Goal: Task Accomplishment & Management: Manage account settings

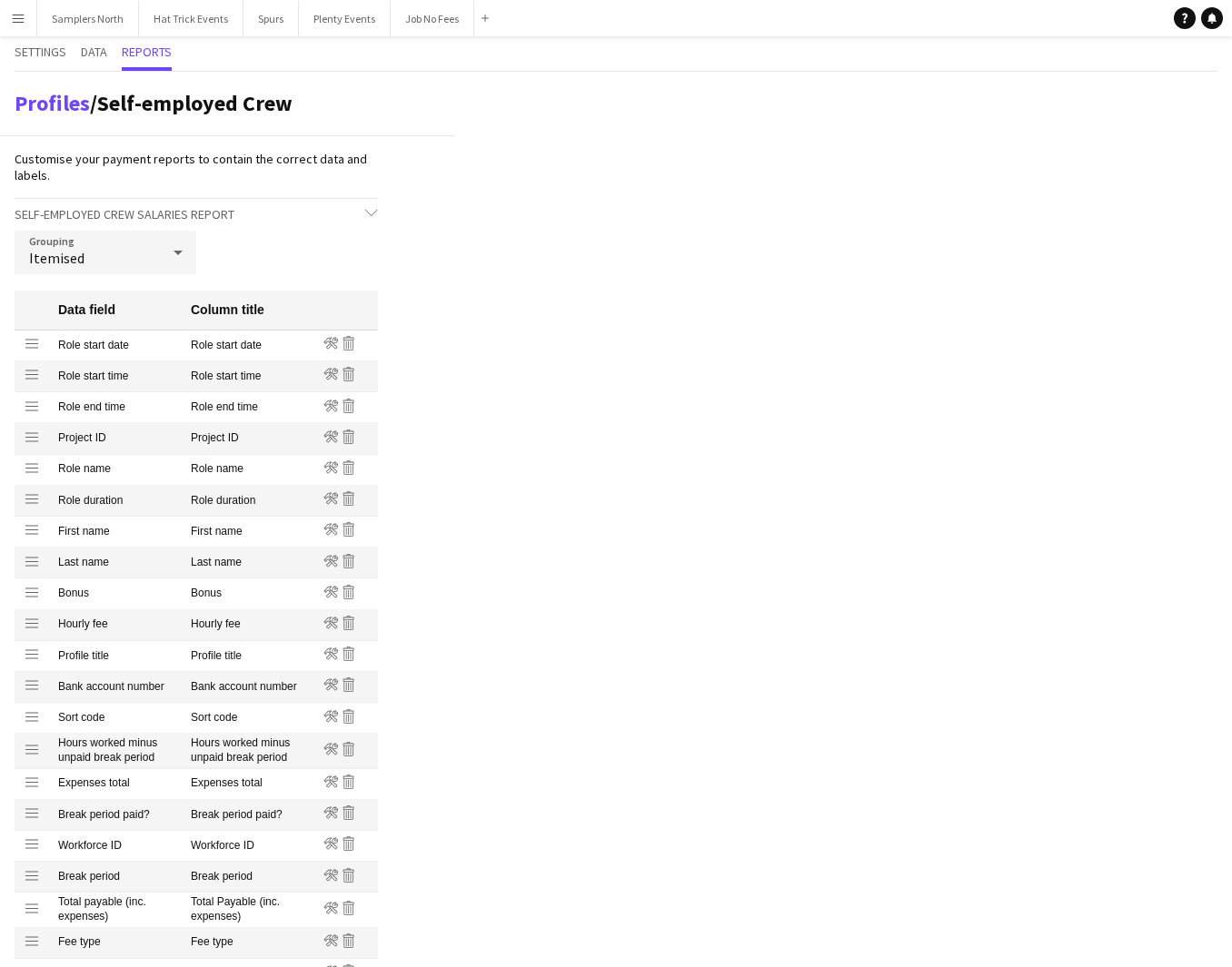
click at [19, 19] on app-icon "Menu" at bounding box center [17, 17] width 14 height 14
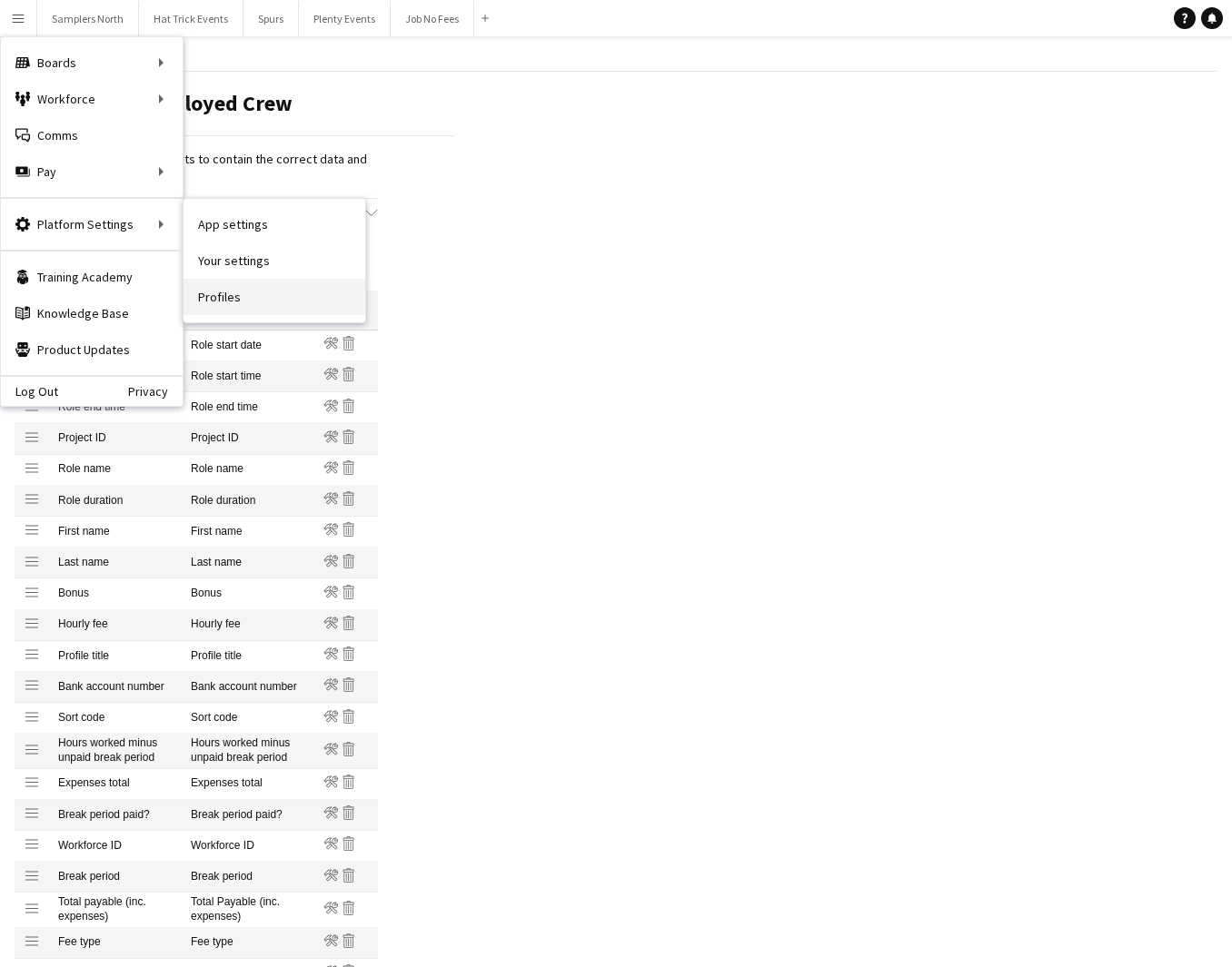
click at [225, 295] on link "Profiles" at bounding box center [273, 297] width 181 height 36
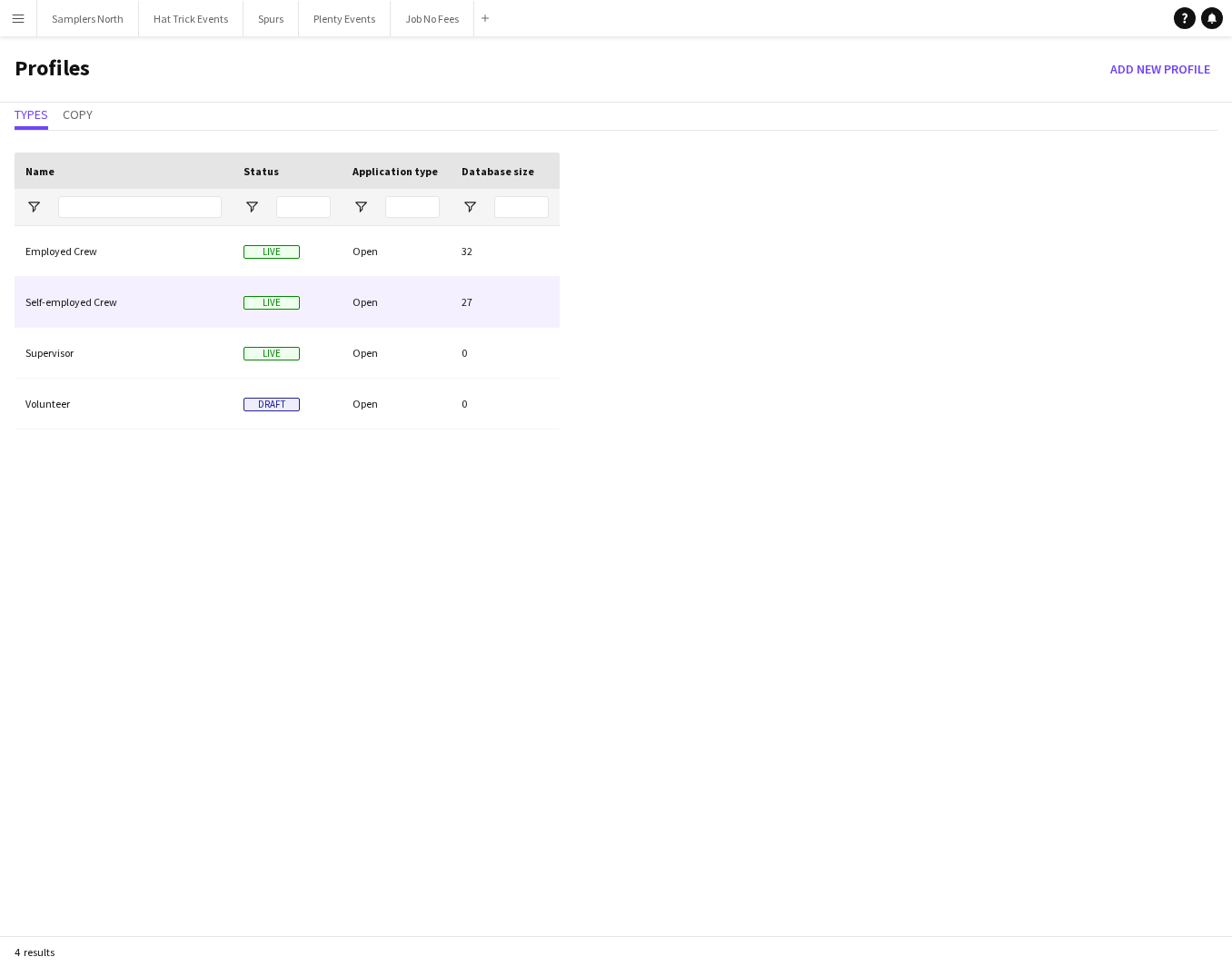
click at [159, 307] on div "Self-employed Crew" at bounding box center [123, 302] width 218 height 50
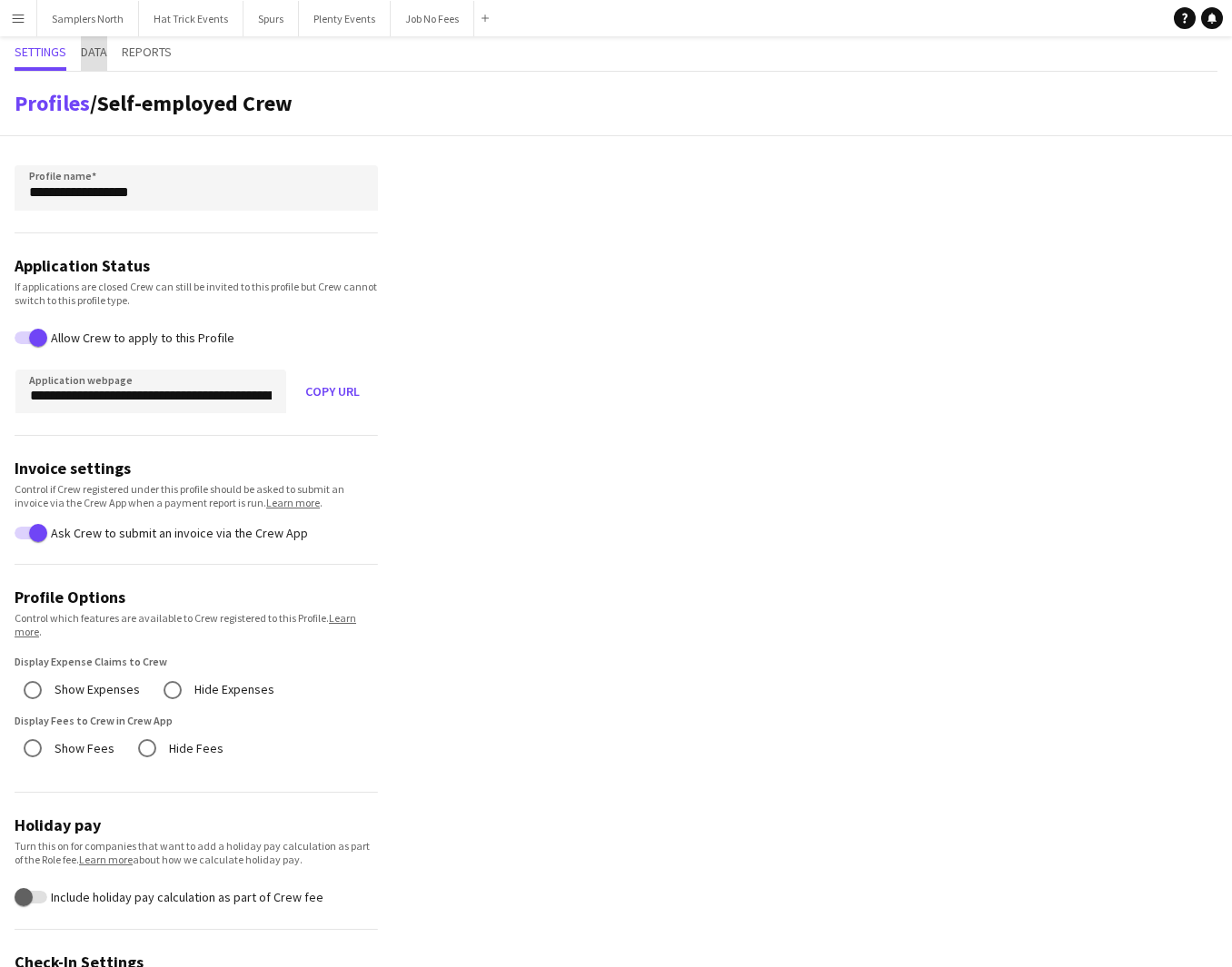
click at [103, 52] on span "Data" at bounding box center [93, 51] width 26 height 12
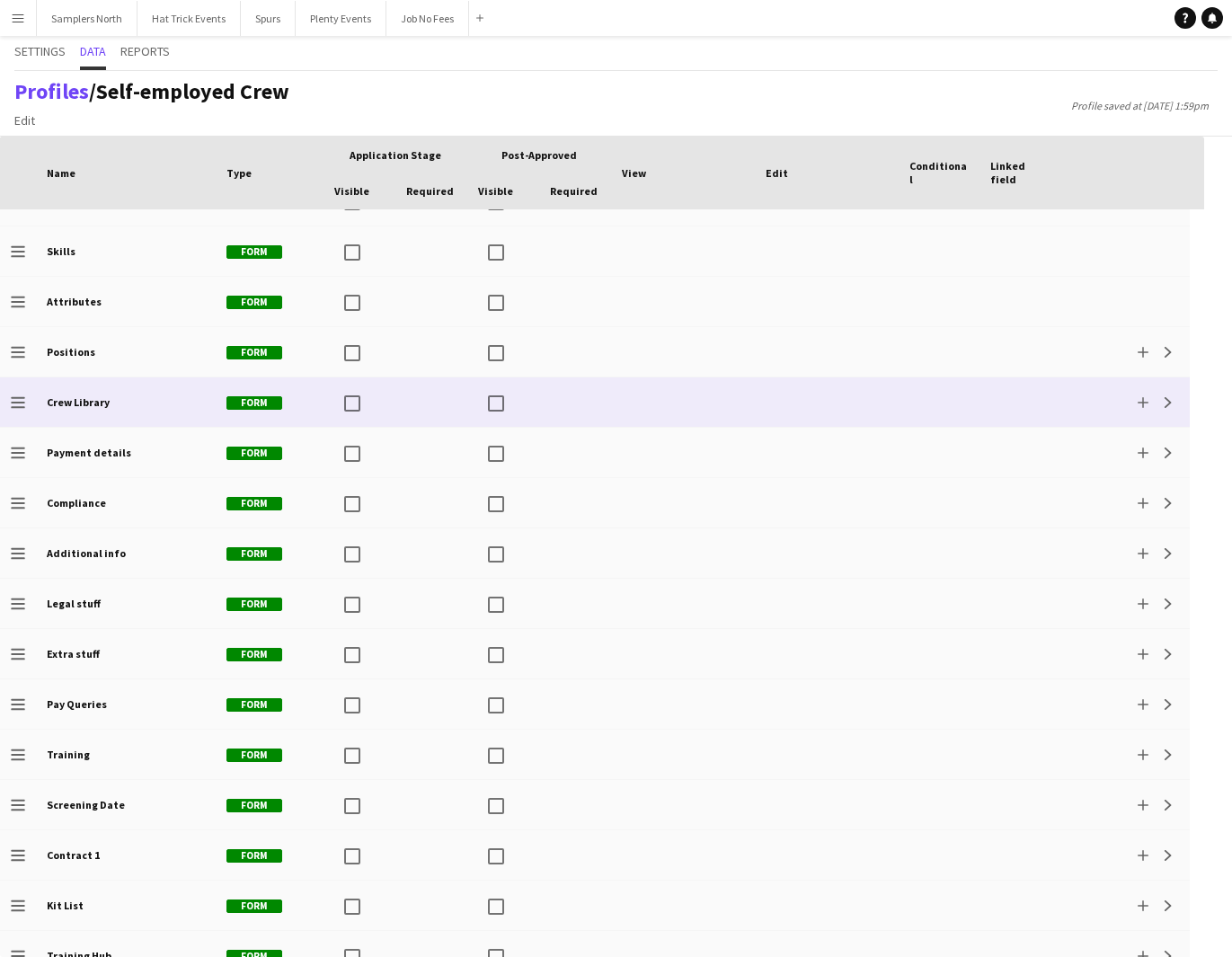
scroll to position [611, 0]
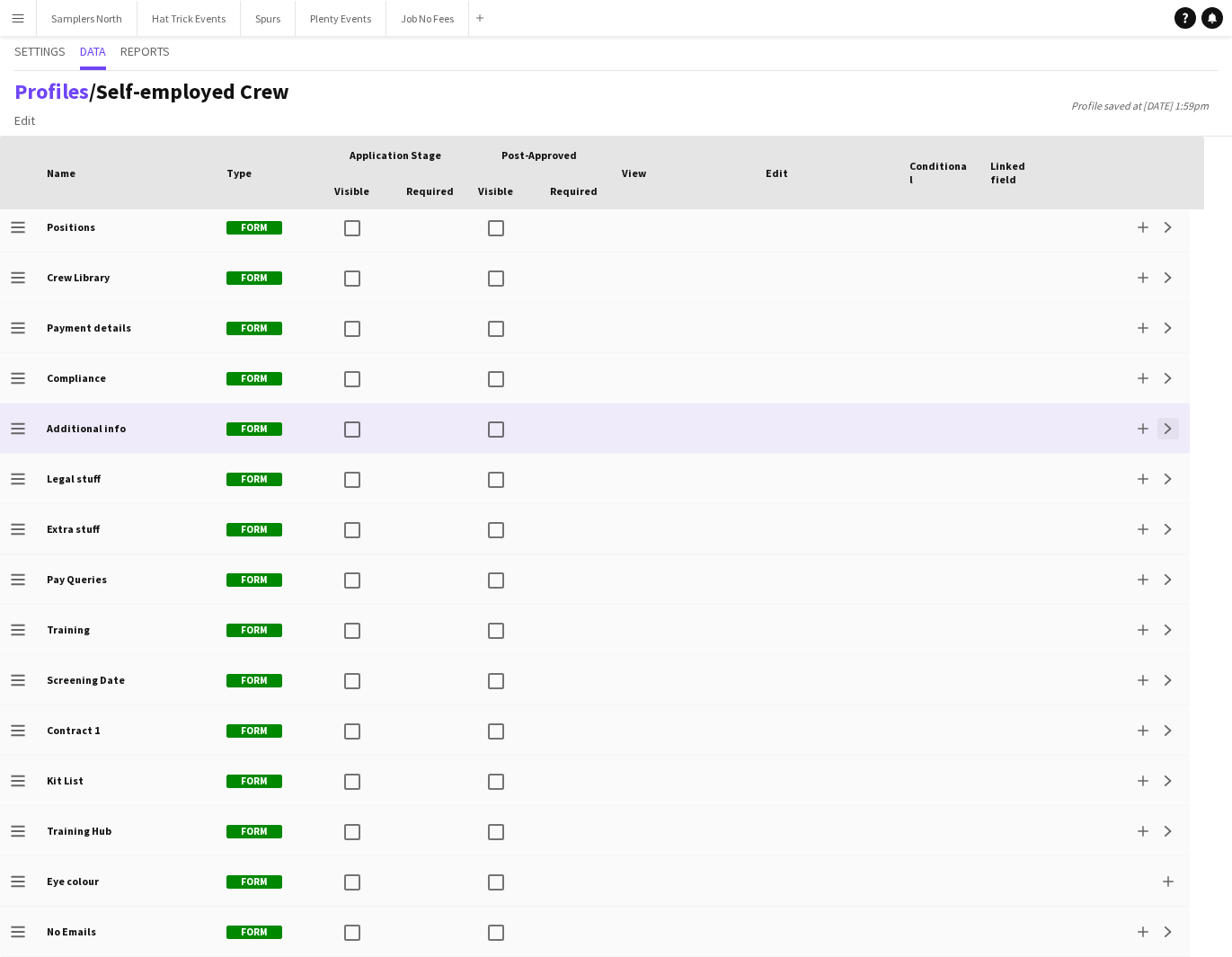
click at [1169, 427] on app-icon "Expand" at bounding box center [1167, 428] width 10 height 10
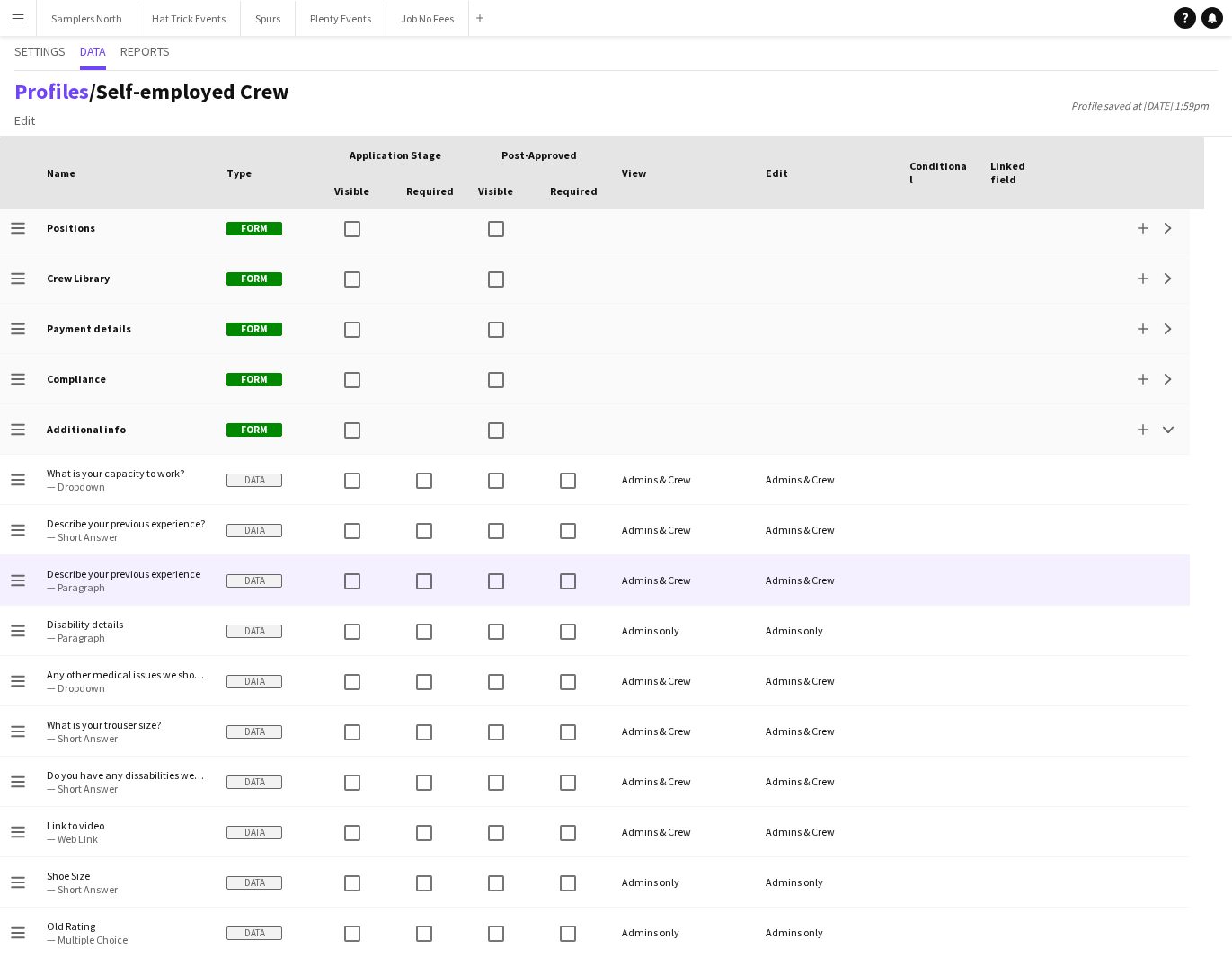
scroll to position [602, 0]
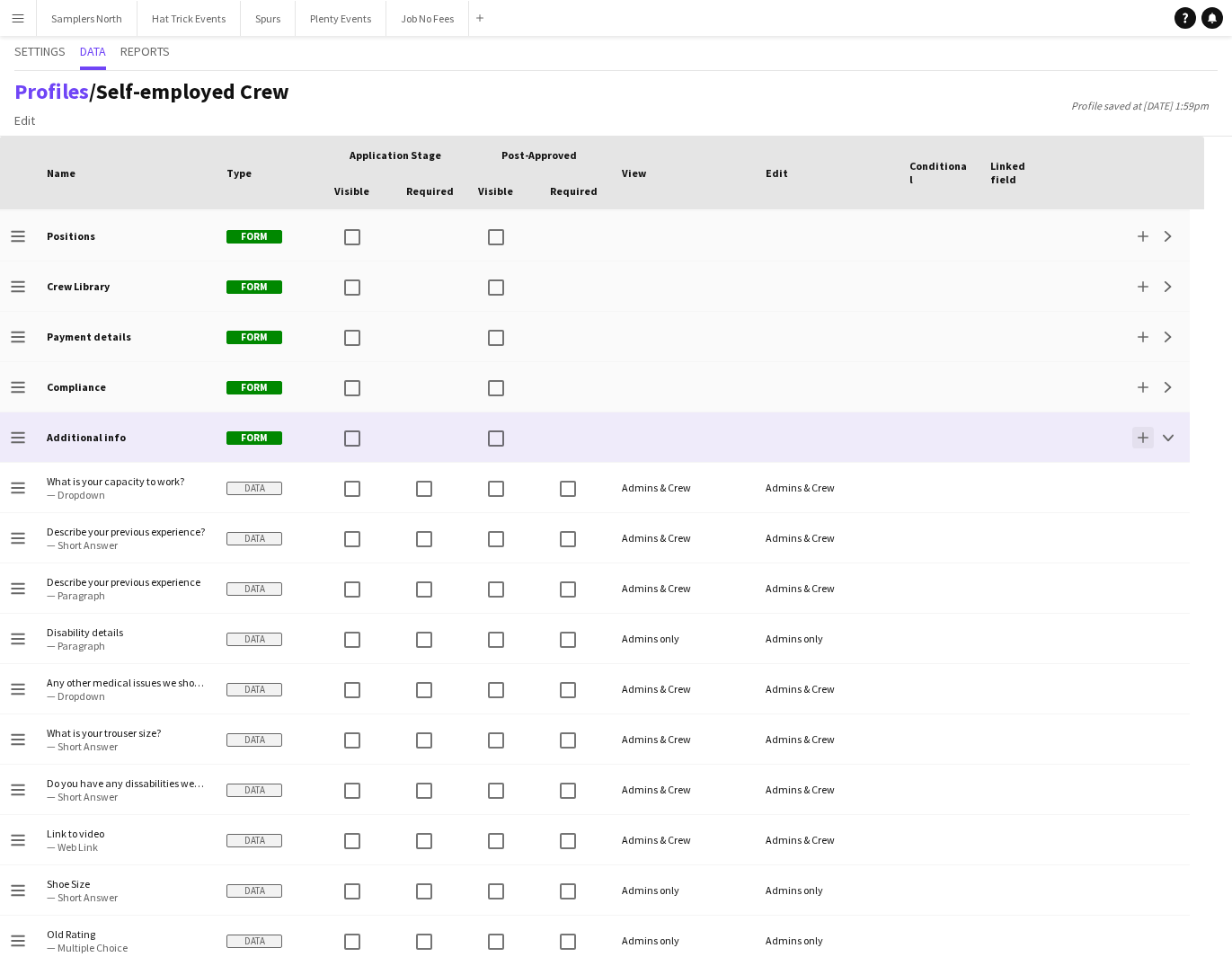
click at [1142, 437] on app-icon "Add" at bounding box center [1142, 437] width 10 height 10
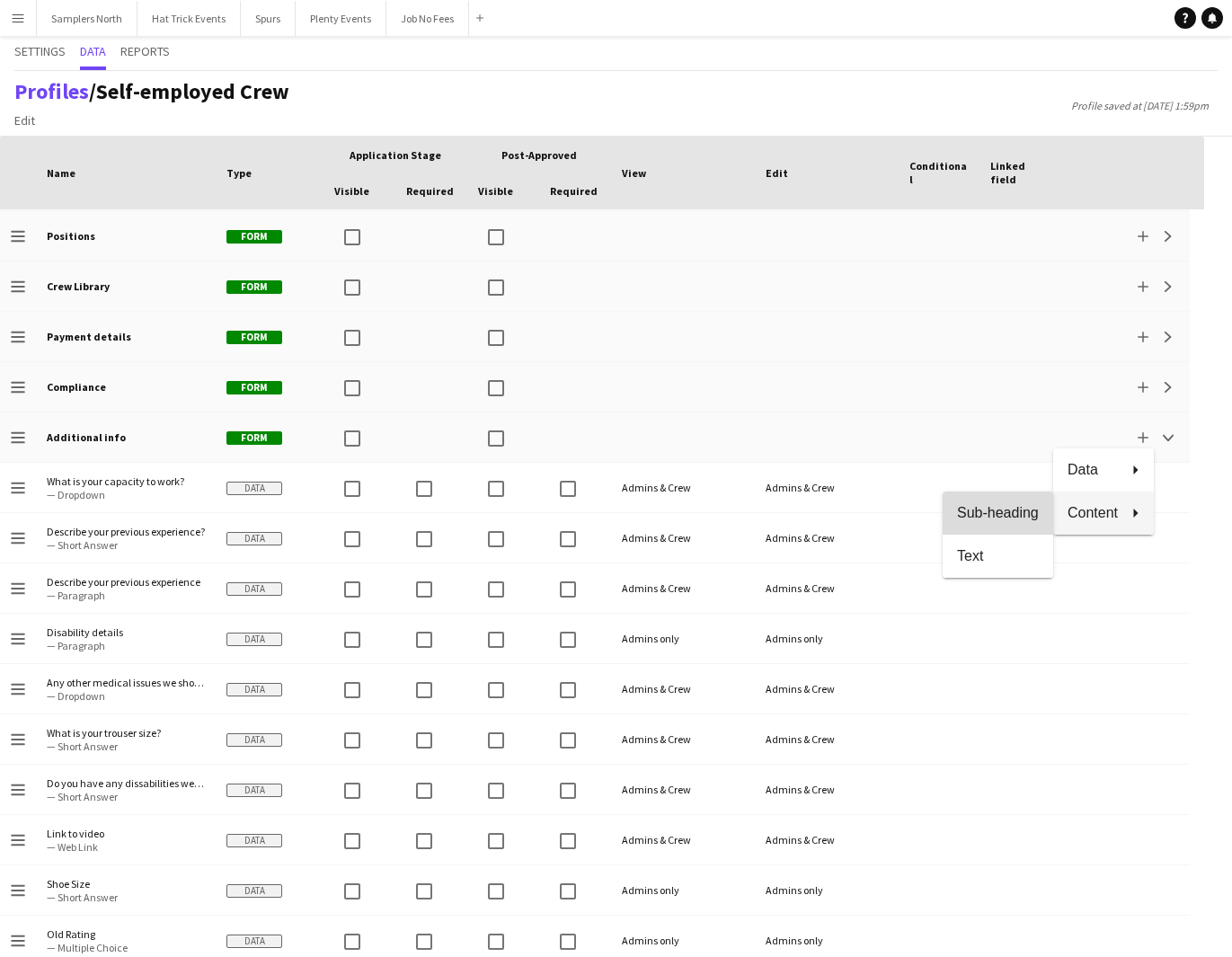
click at [1006, 509] on span "Sub-heading" at bounding box center [998, 512] width 82 height 16
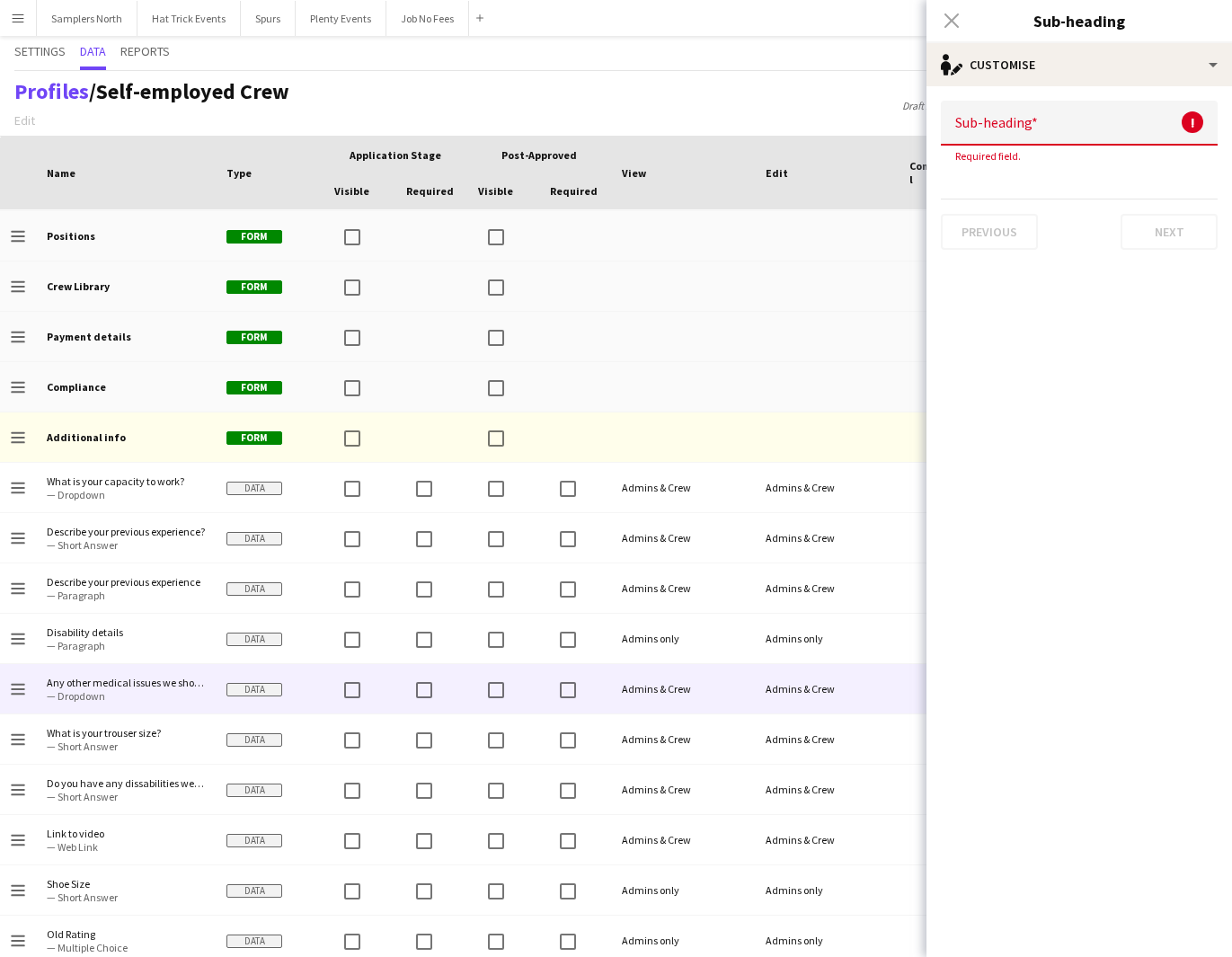
scroll to position [762, 0]
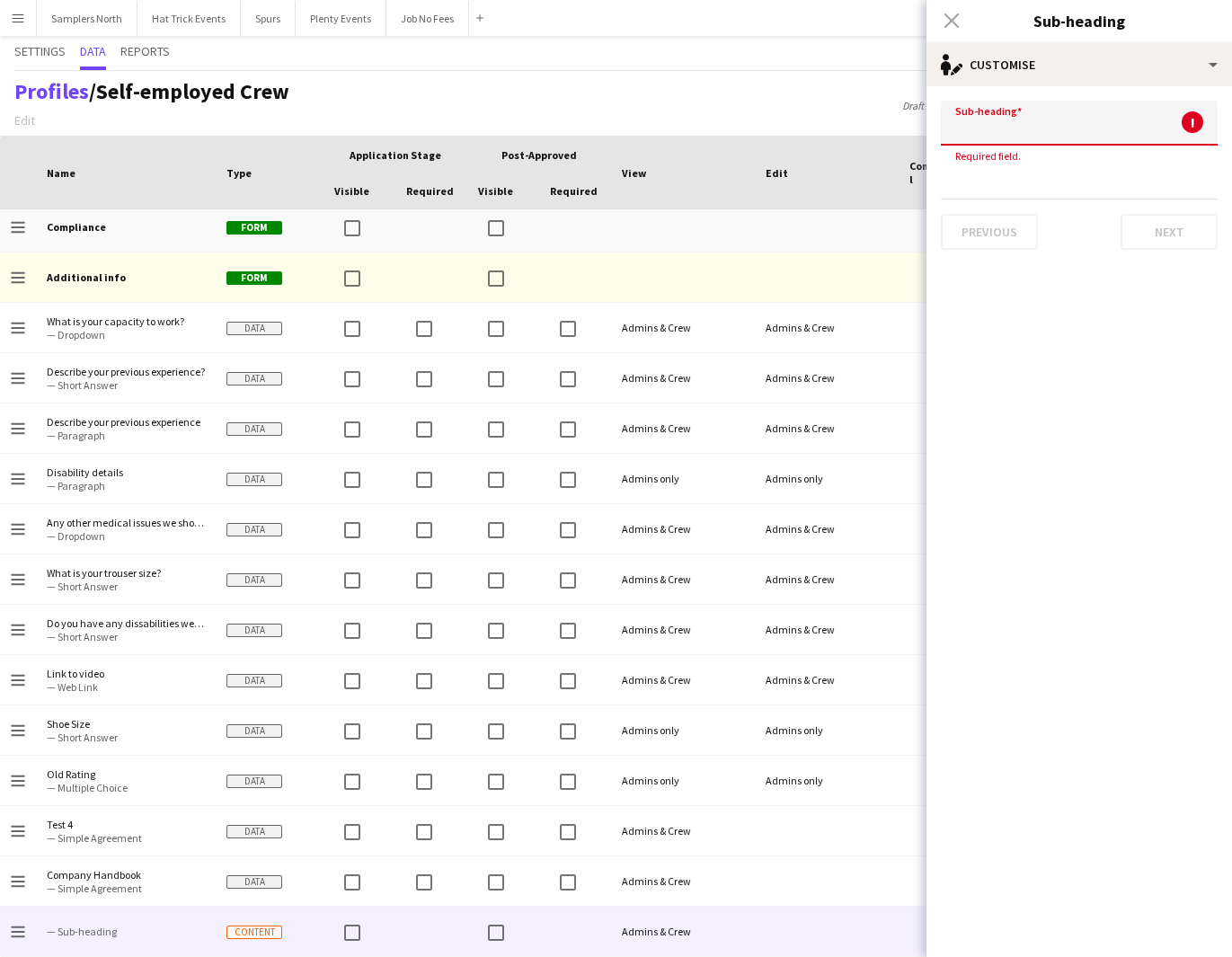
click at [1036, 126] on input at bounding box center [1079, 122] width 277 height 45
type input "*********"
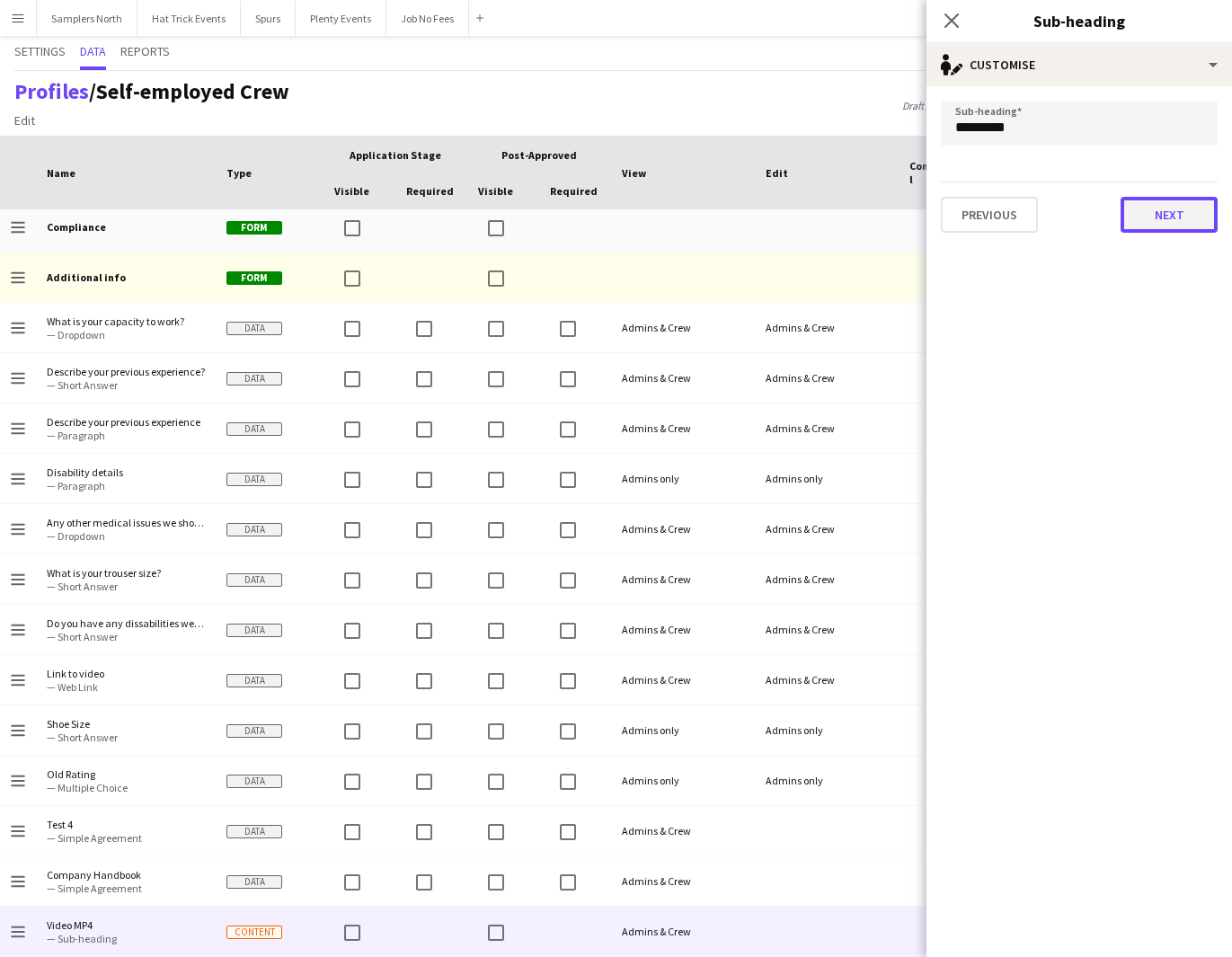
click at [1162, 212] on button "Next" at bounding box center [1168, 215] width 97 height 36
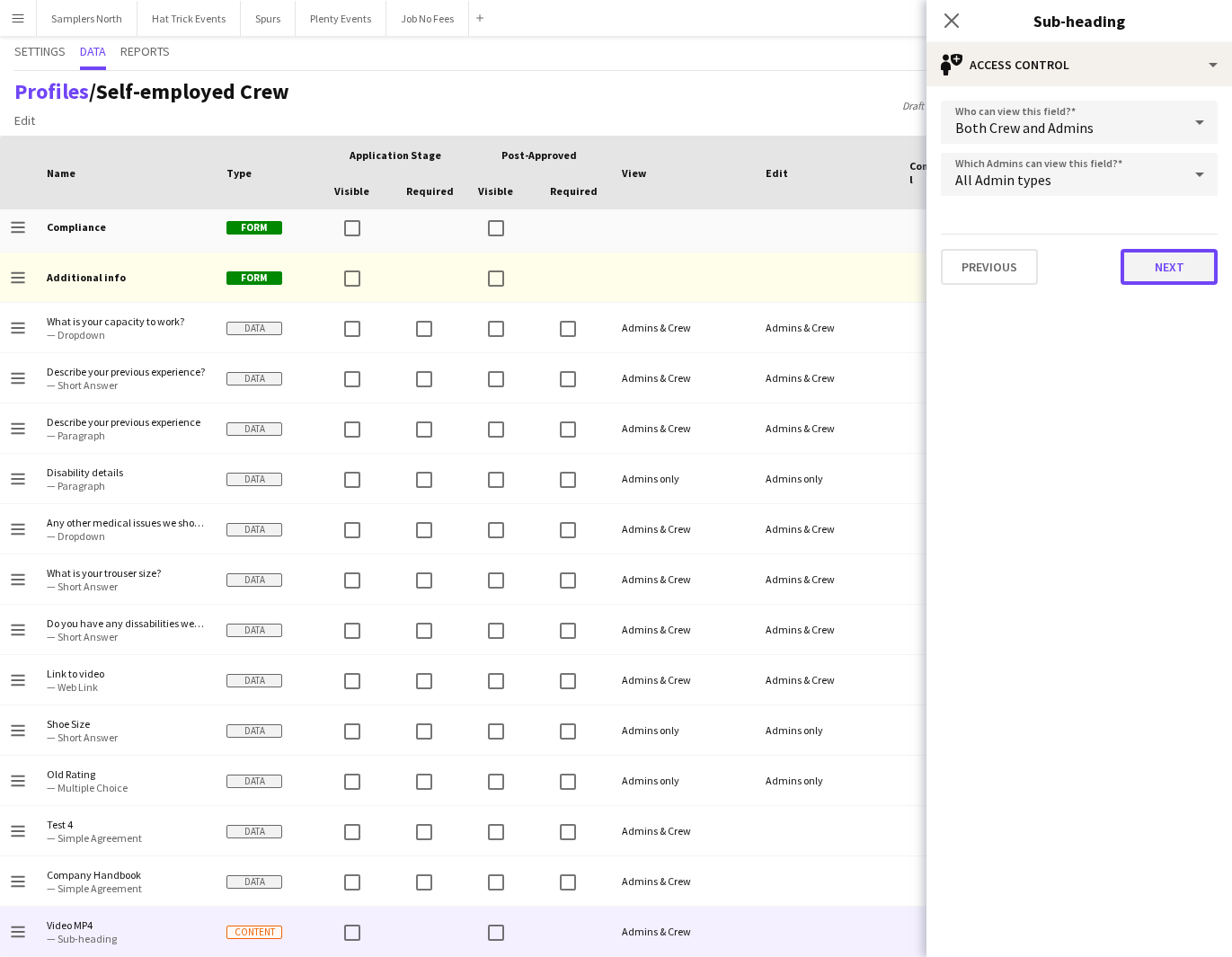
click at [1172, 261] on button "Next" at bounding box center [1168, 267] width 97 height 36
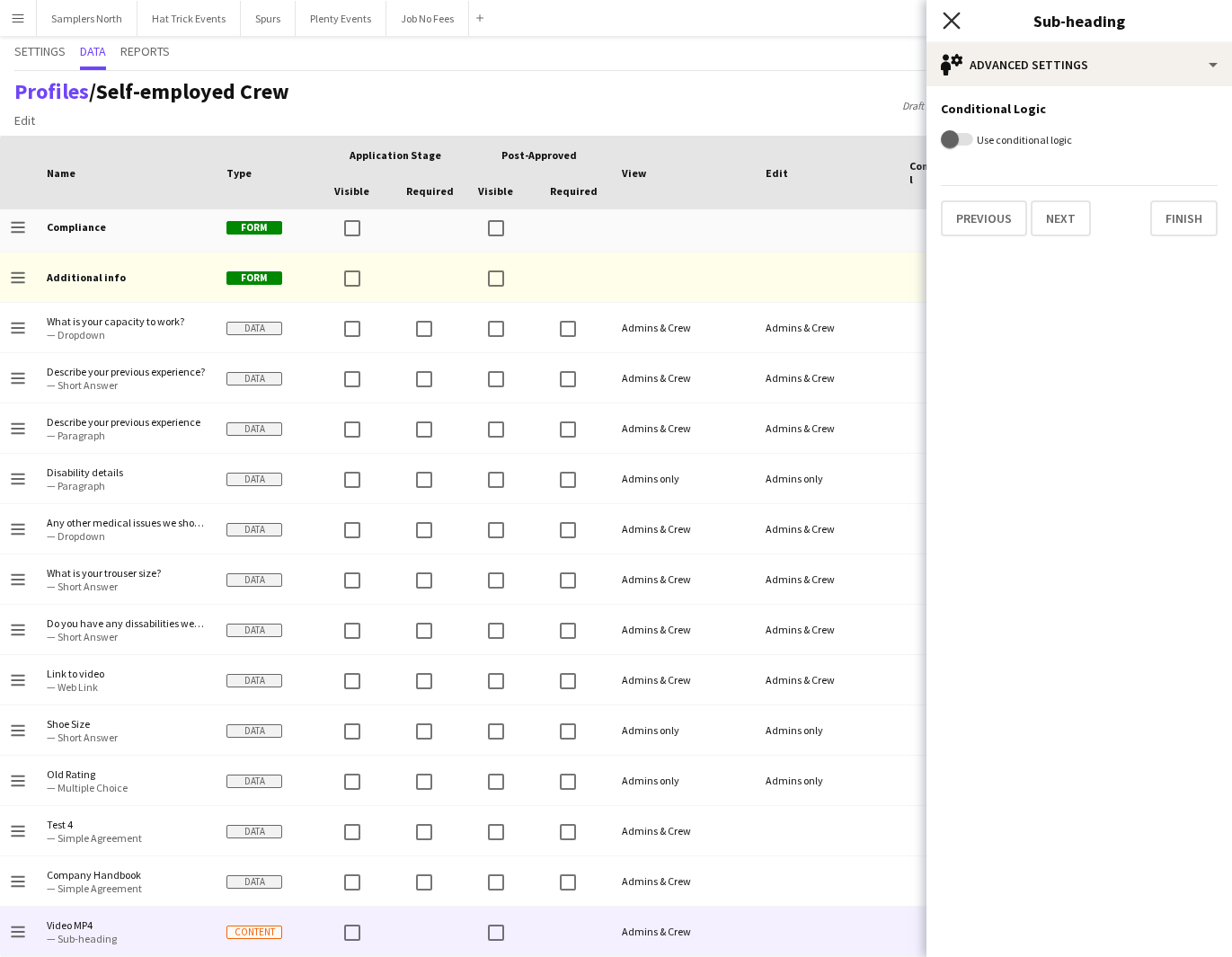
click at [949, 24] on icon at bounding box center [951, 20] width 17 height 17
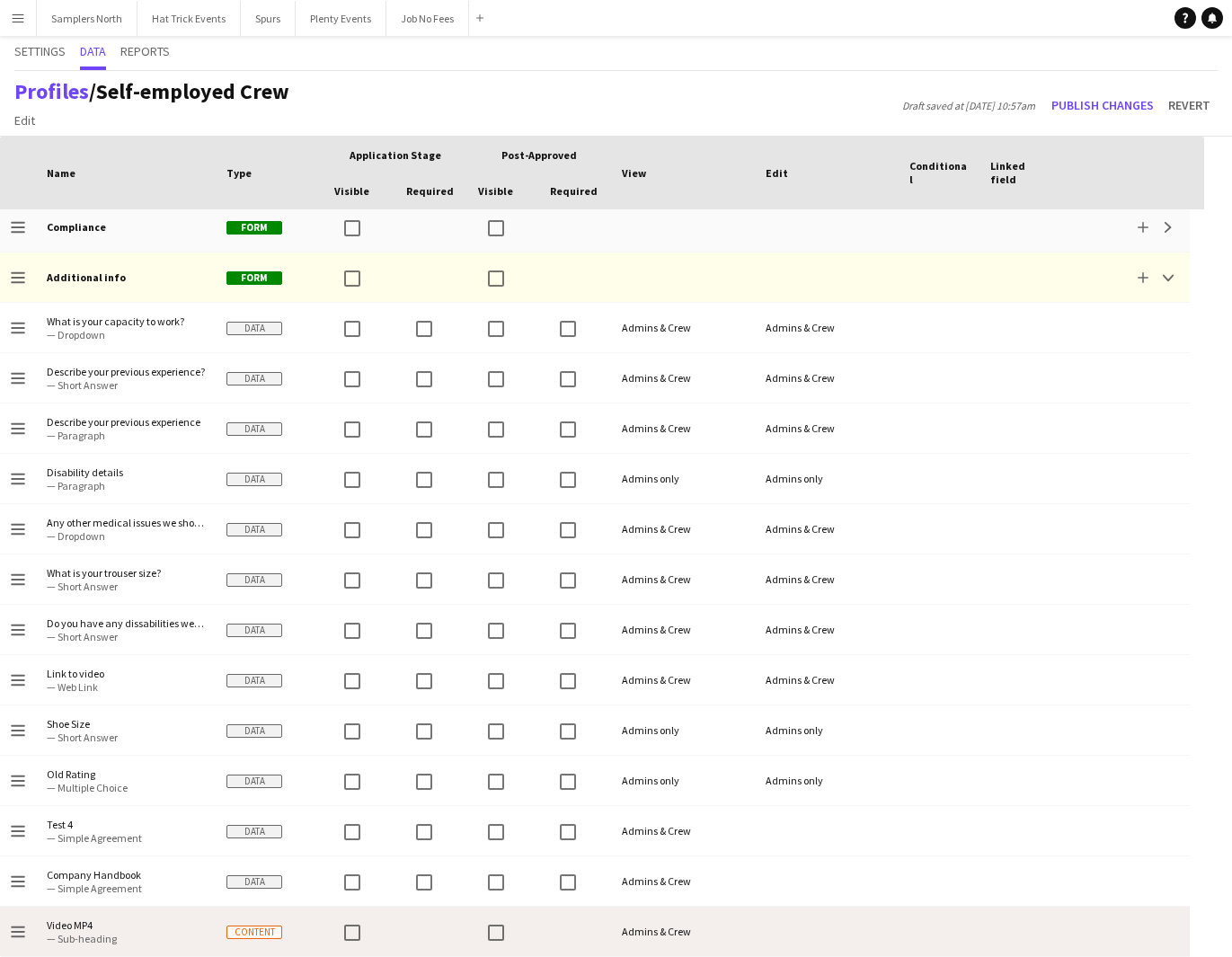
click at [1046, 926] on div at bounding box center [1019, 931] width 81 height 49
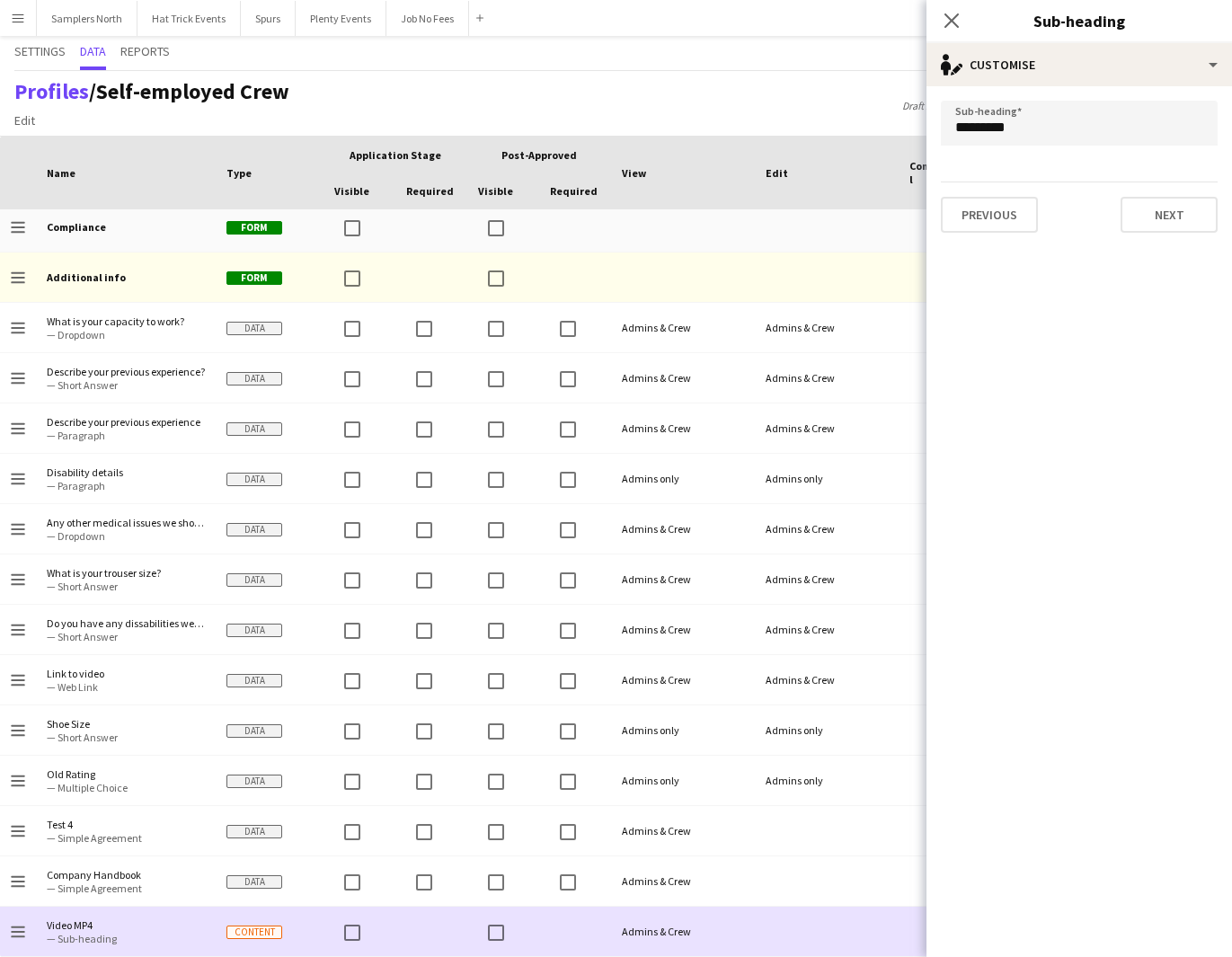
click at [861, 927] on div at bounding box center [826, 931] width 143 height 49
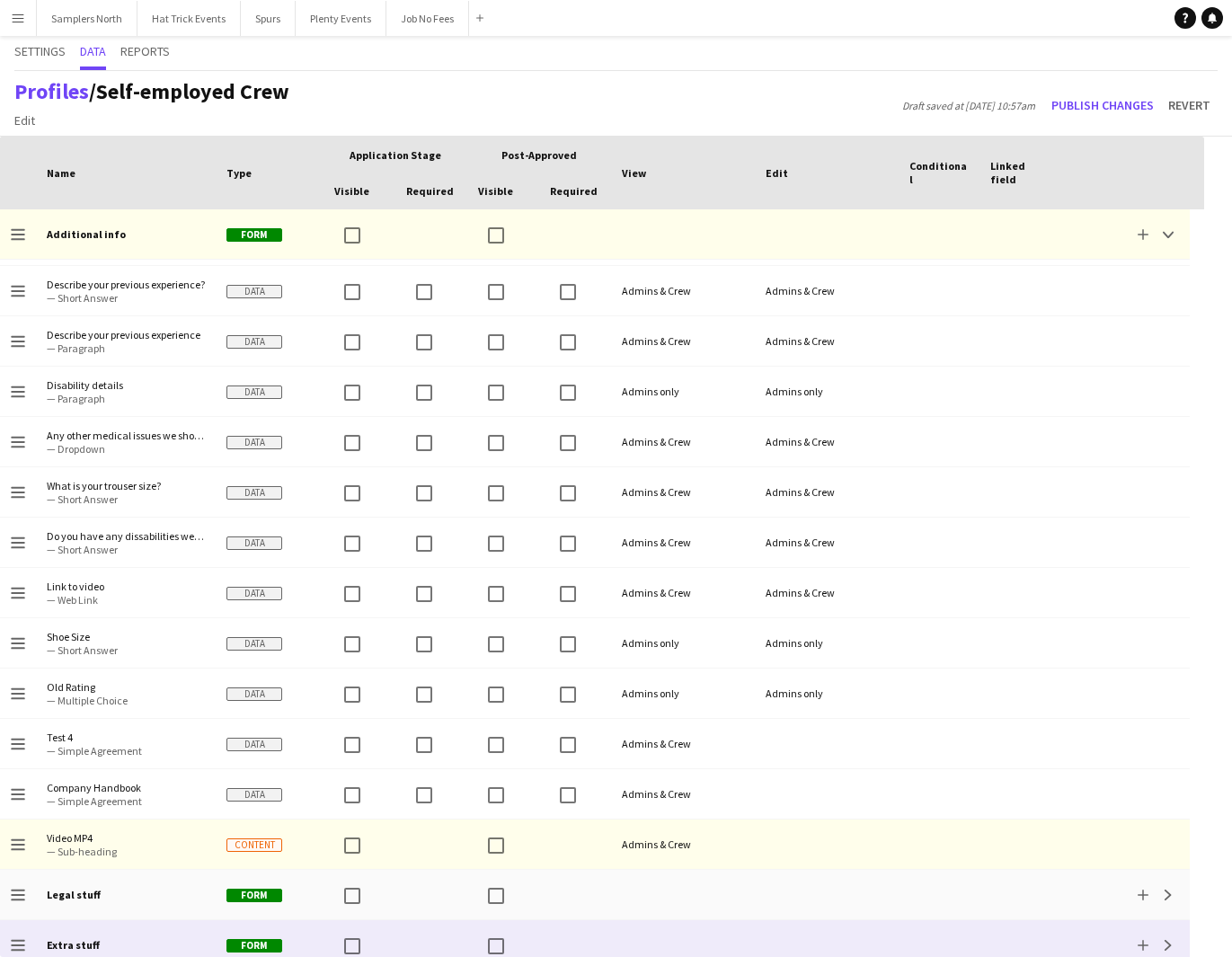
scroll to position [0, 0]
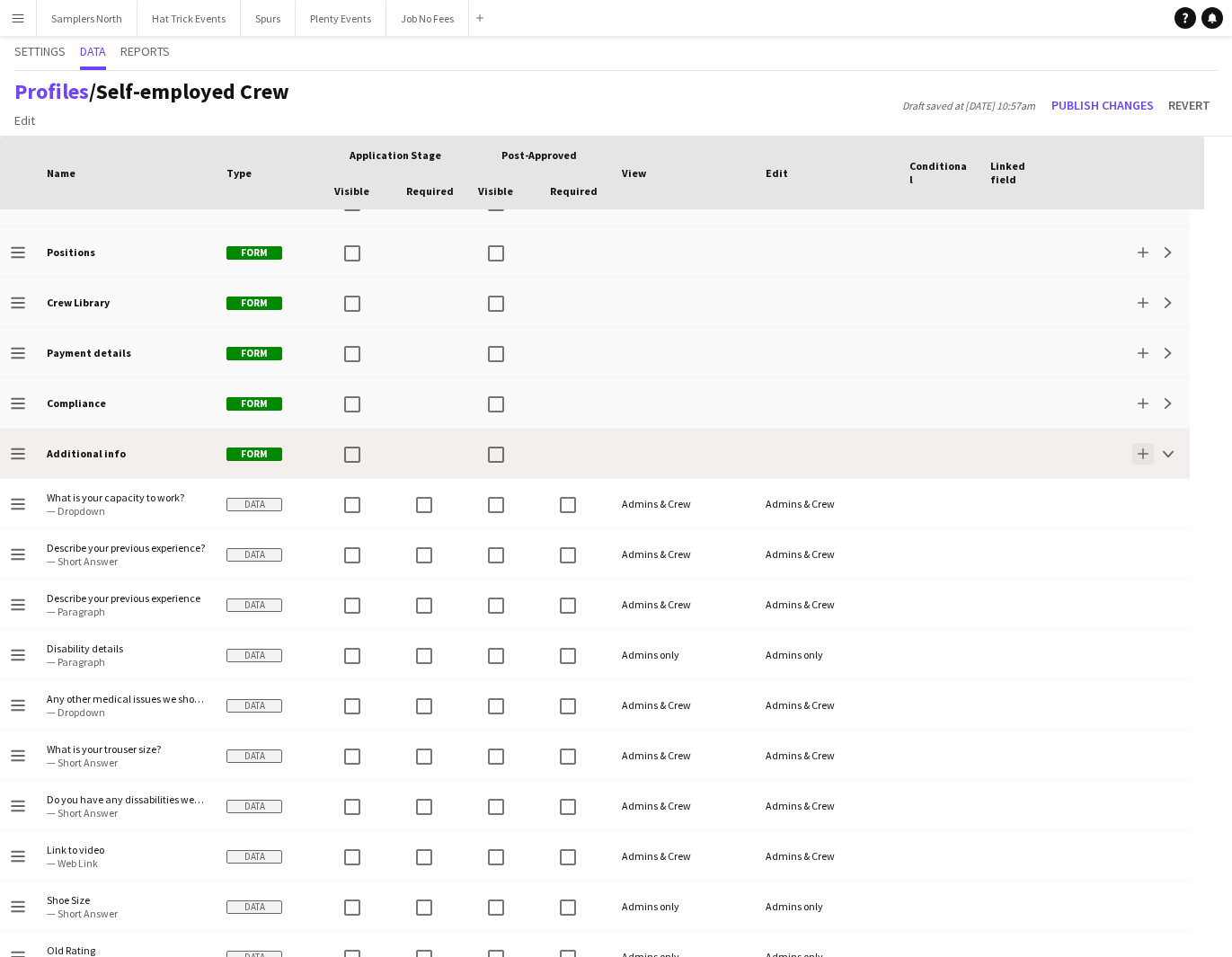
click at [1141, 453] on app-icon "Add" at bounding box center [1142, 453] width 10 height 10
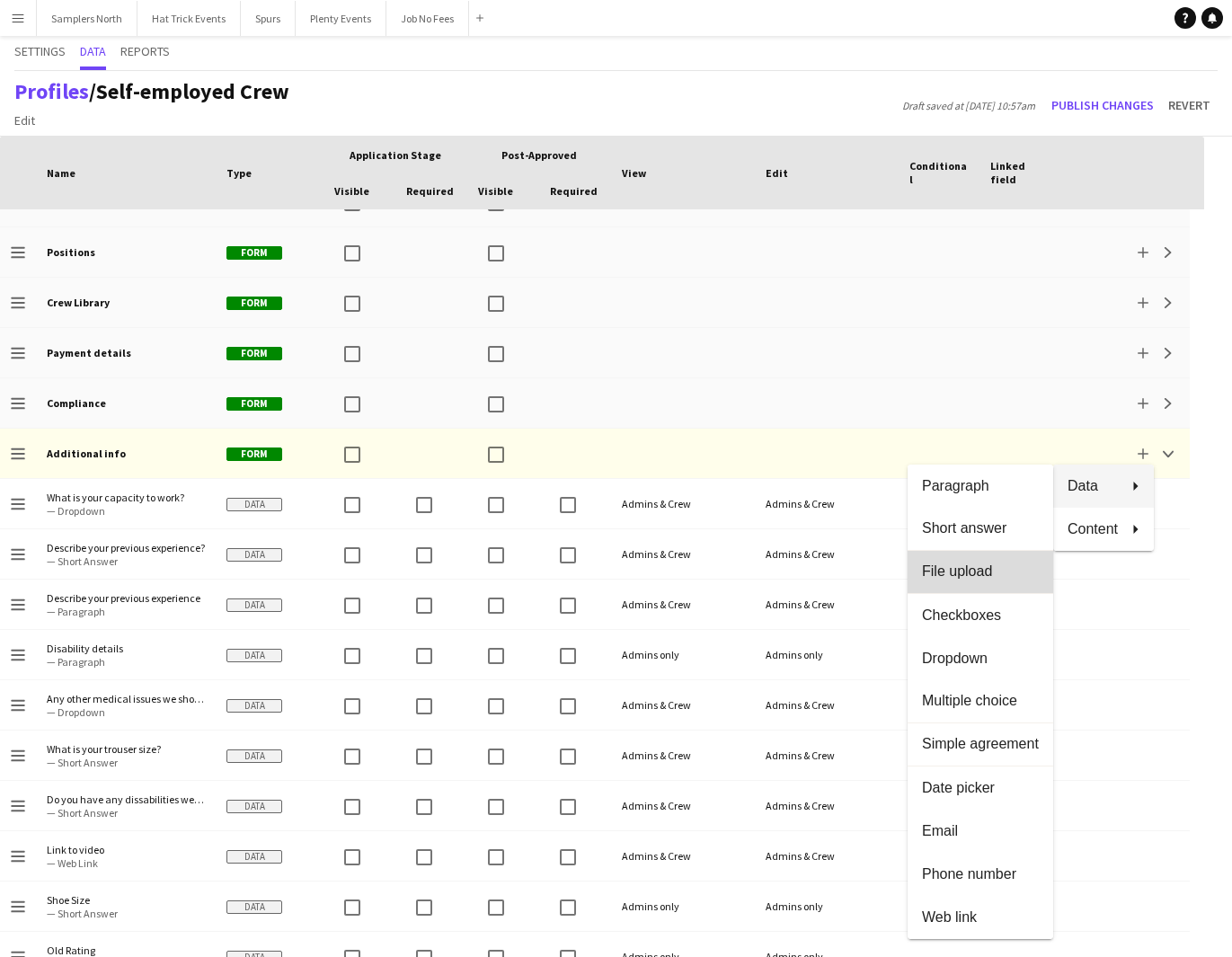
click at [972, 566] on span "File upload" at bounding box center [980, 572] width 117 height 16
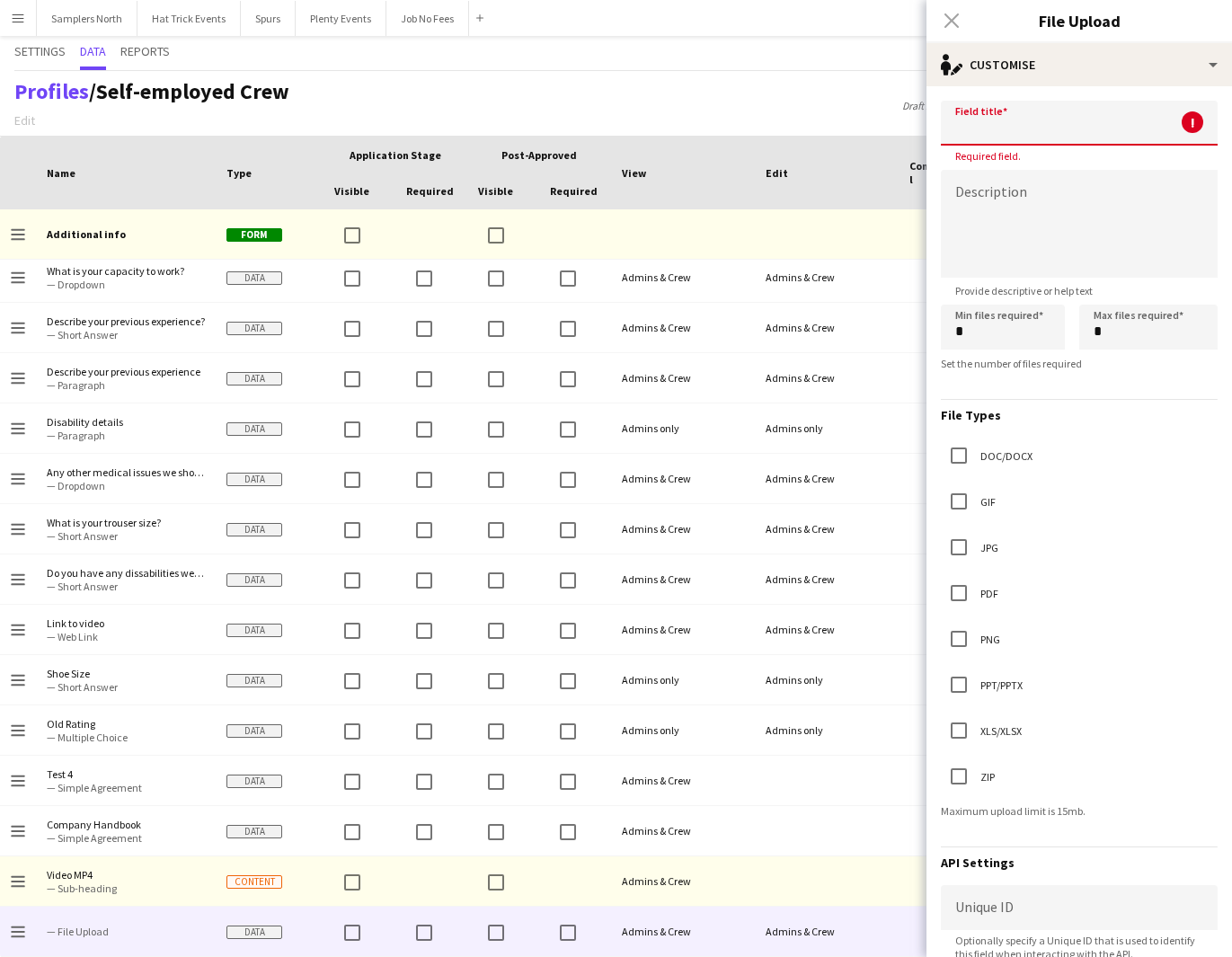
click at [977, 131] on input at bounding box center [1079, 122] width 277 height 45
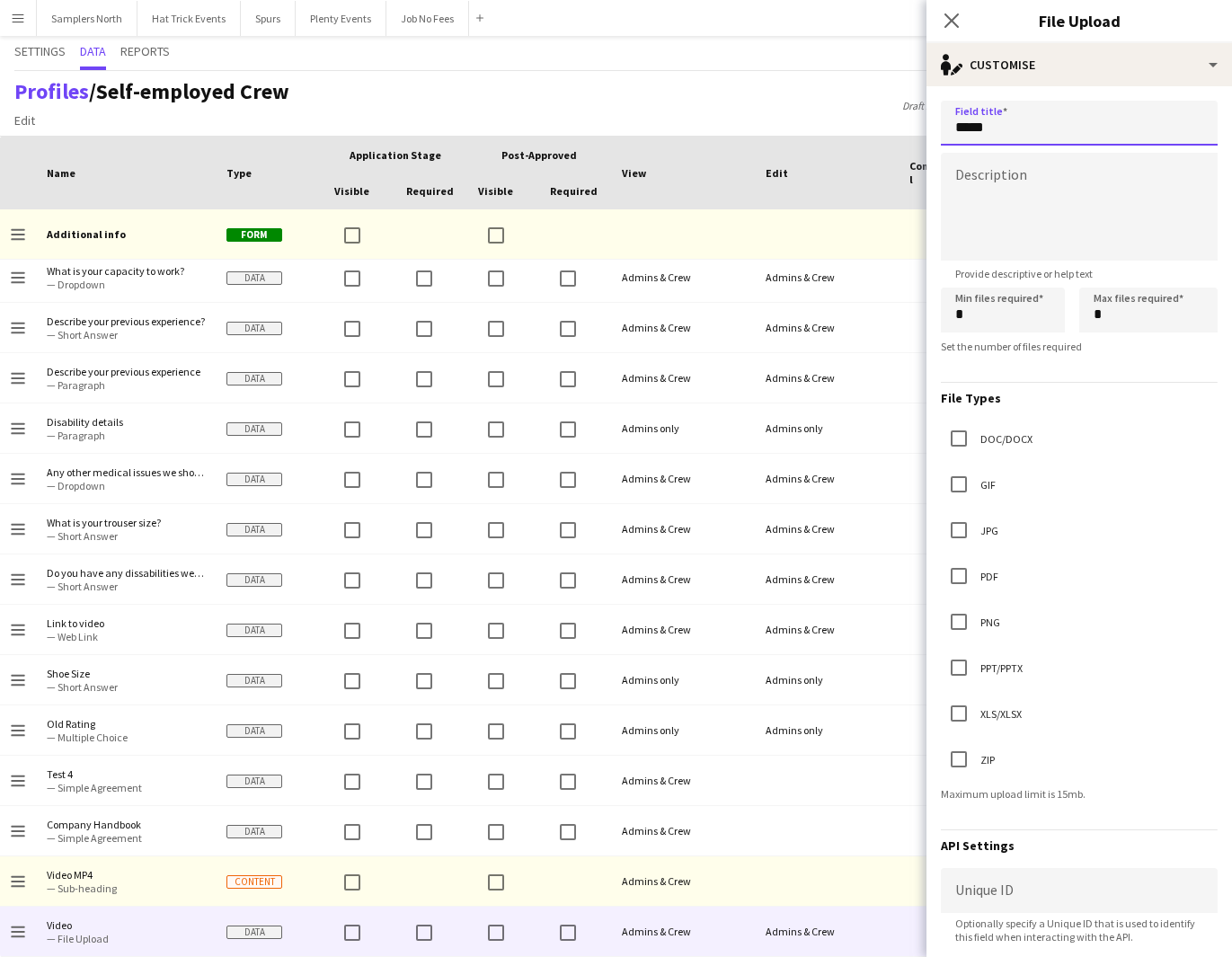
type input "*****"
click at [976, 178] on textarea at bounding box center [1079, 207] width 277 height 108
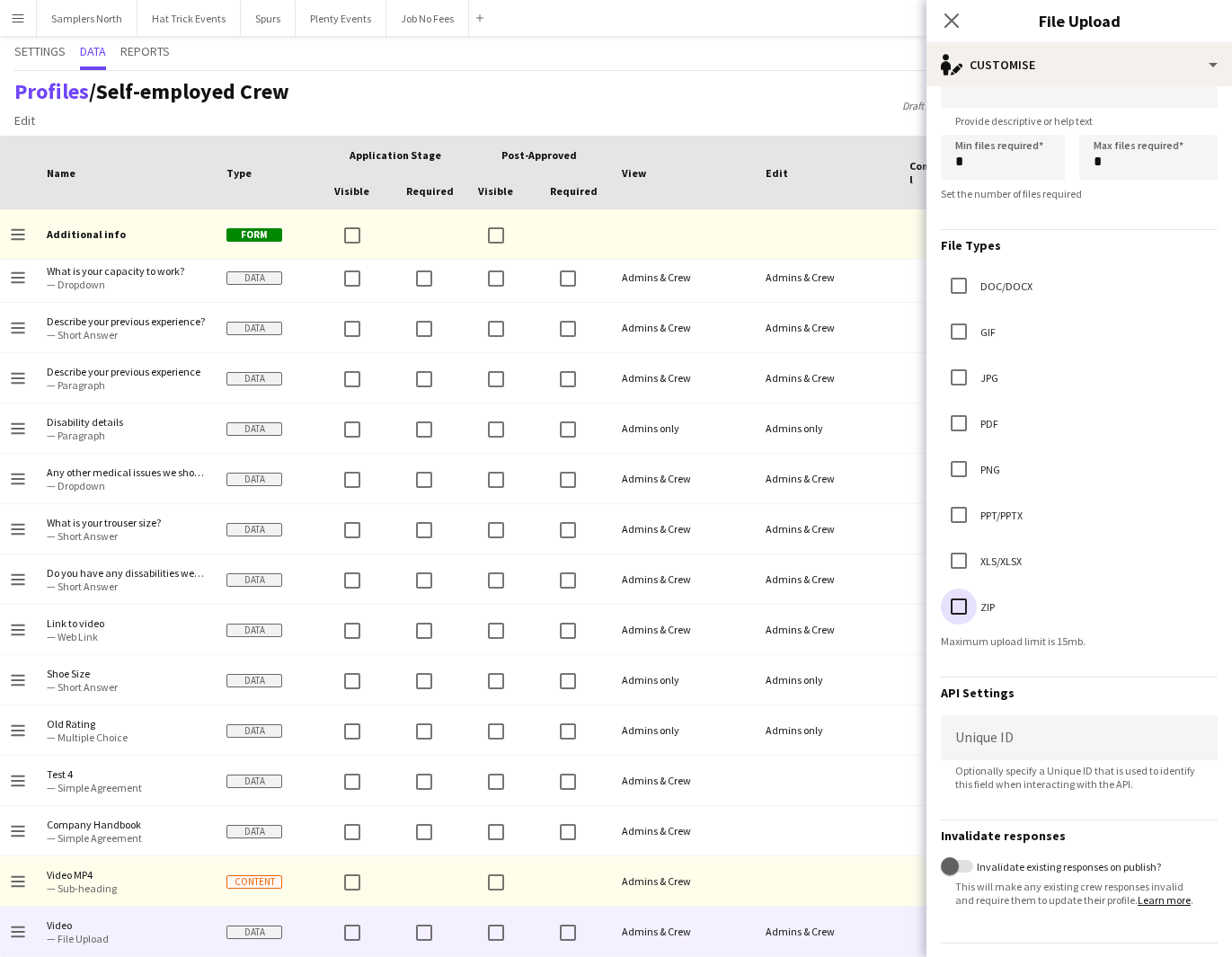
scroll to position [217, 0]
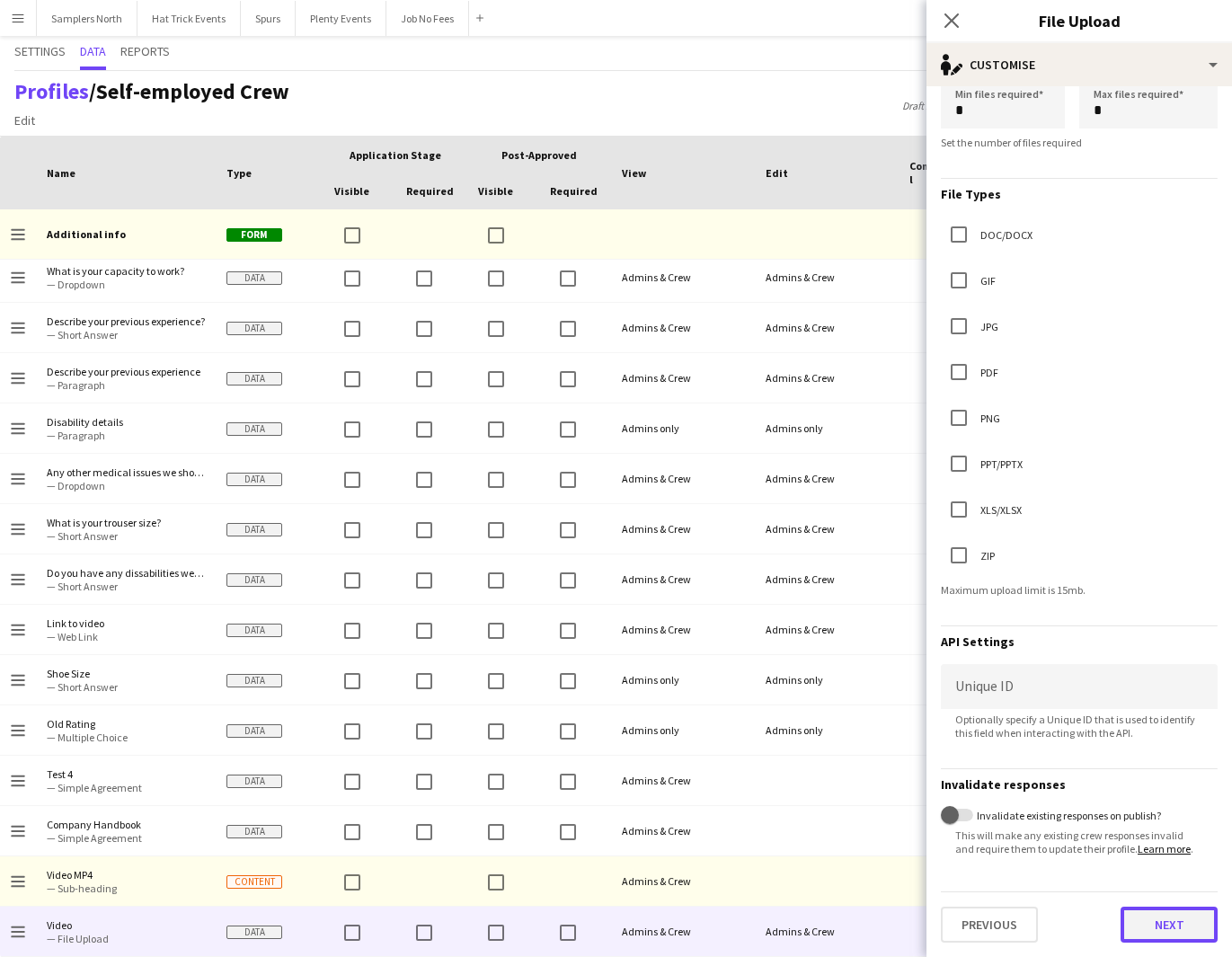
click at [1162, 925] on button "Next" at bounding box center [1168, 925] width 97 height 36
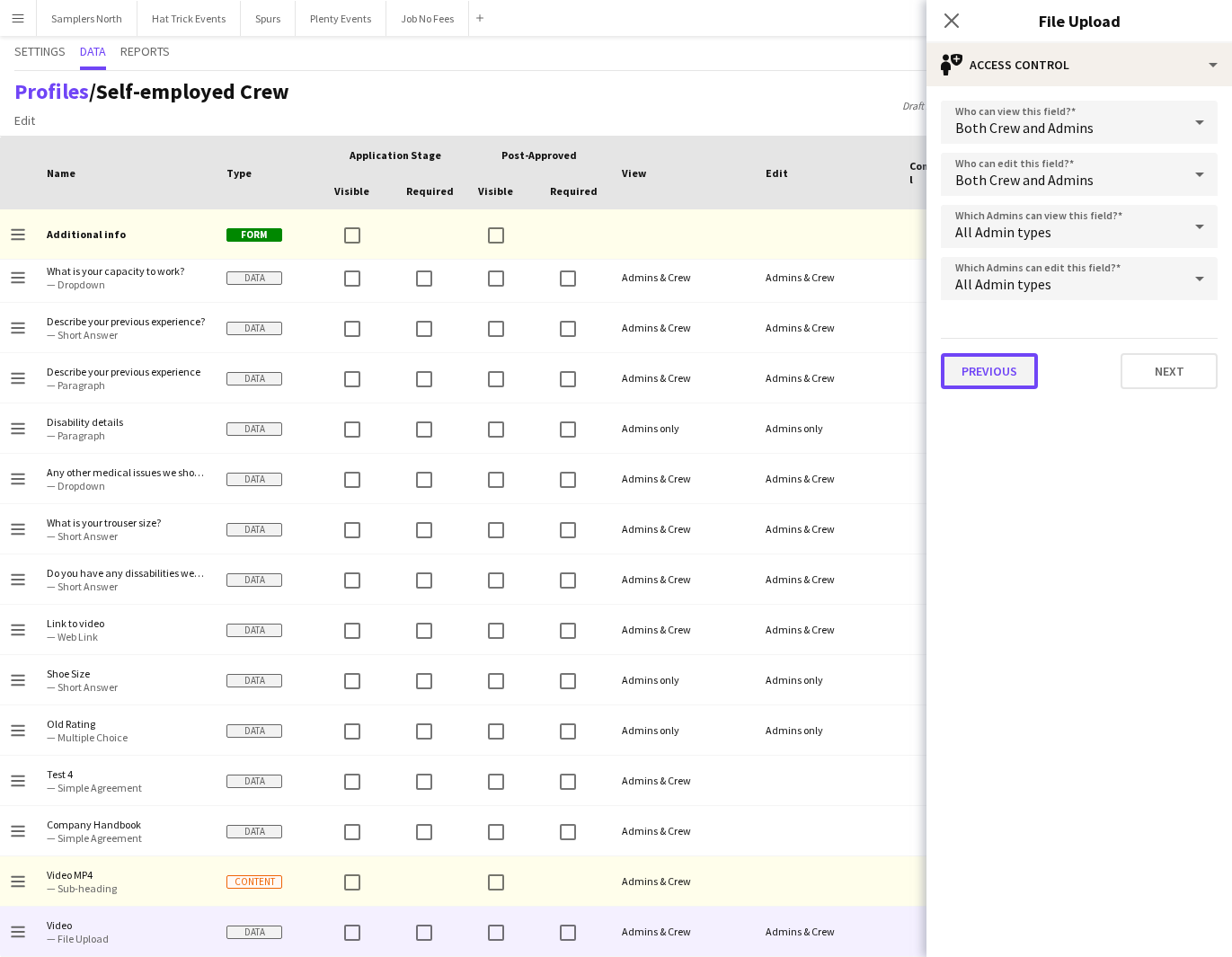
click at [997, 366] on button "Previous" at bounding box center [989, 371] width 97 height 36
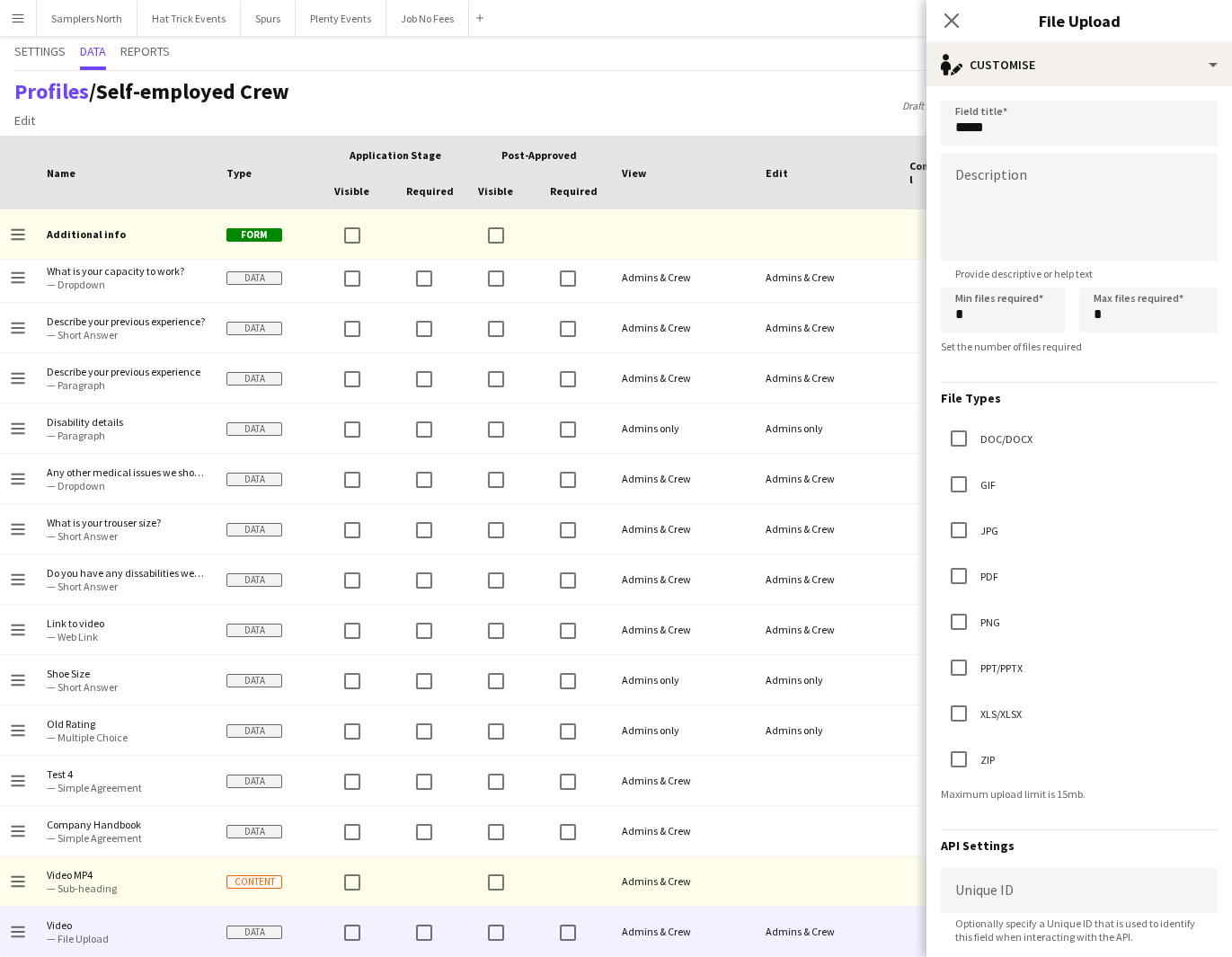
click at [1038, 366] on form "Field title ***** Description Provide descriptive or help text Min files requir…" at bounding box center [1079, 624] width 306 height 1075
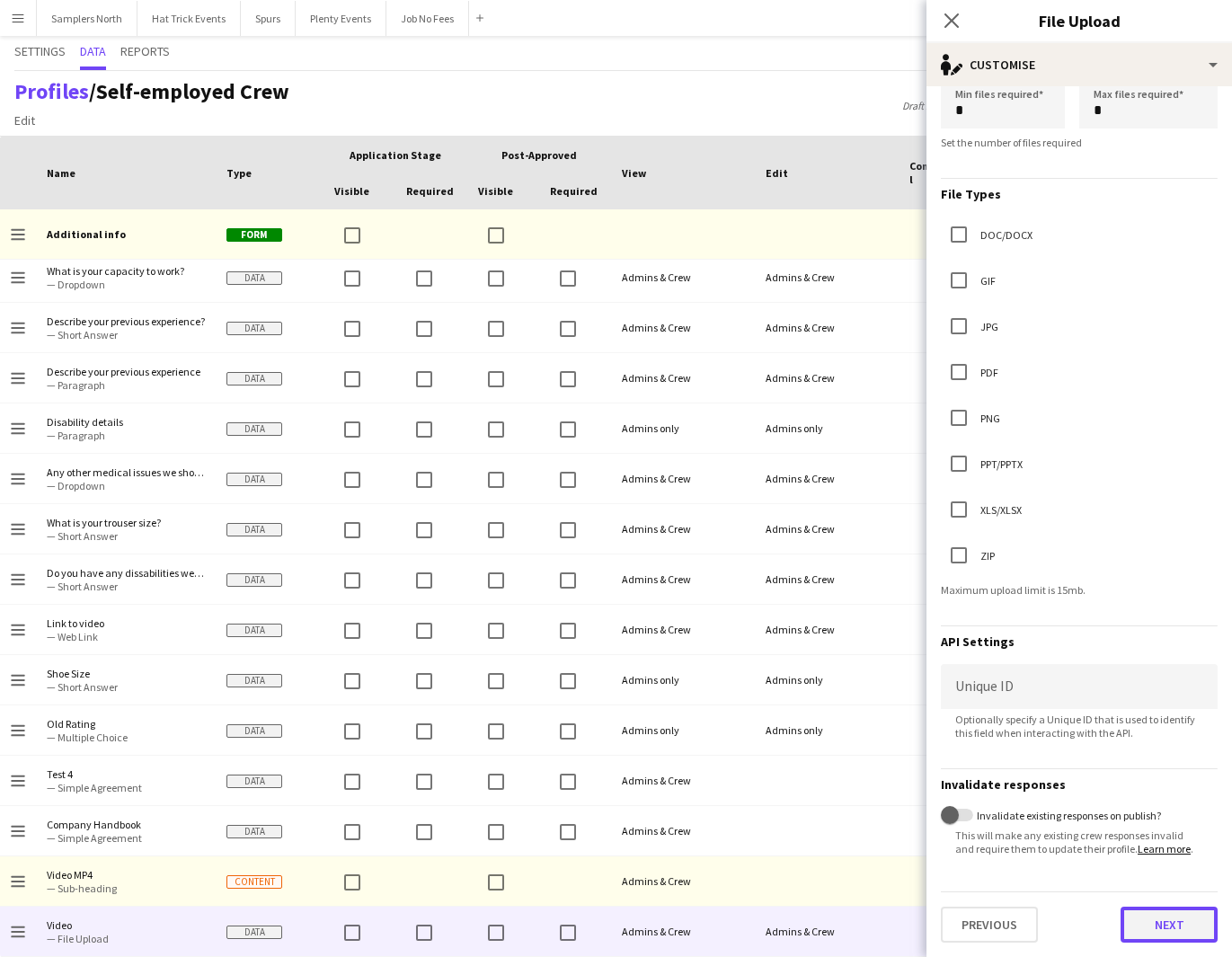
click at [1149, 925] on button "Next" at bounding box center [1168, 925] width 97 height 36
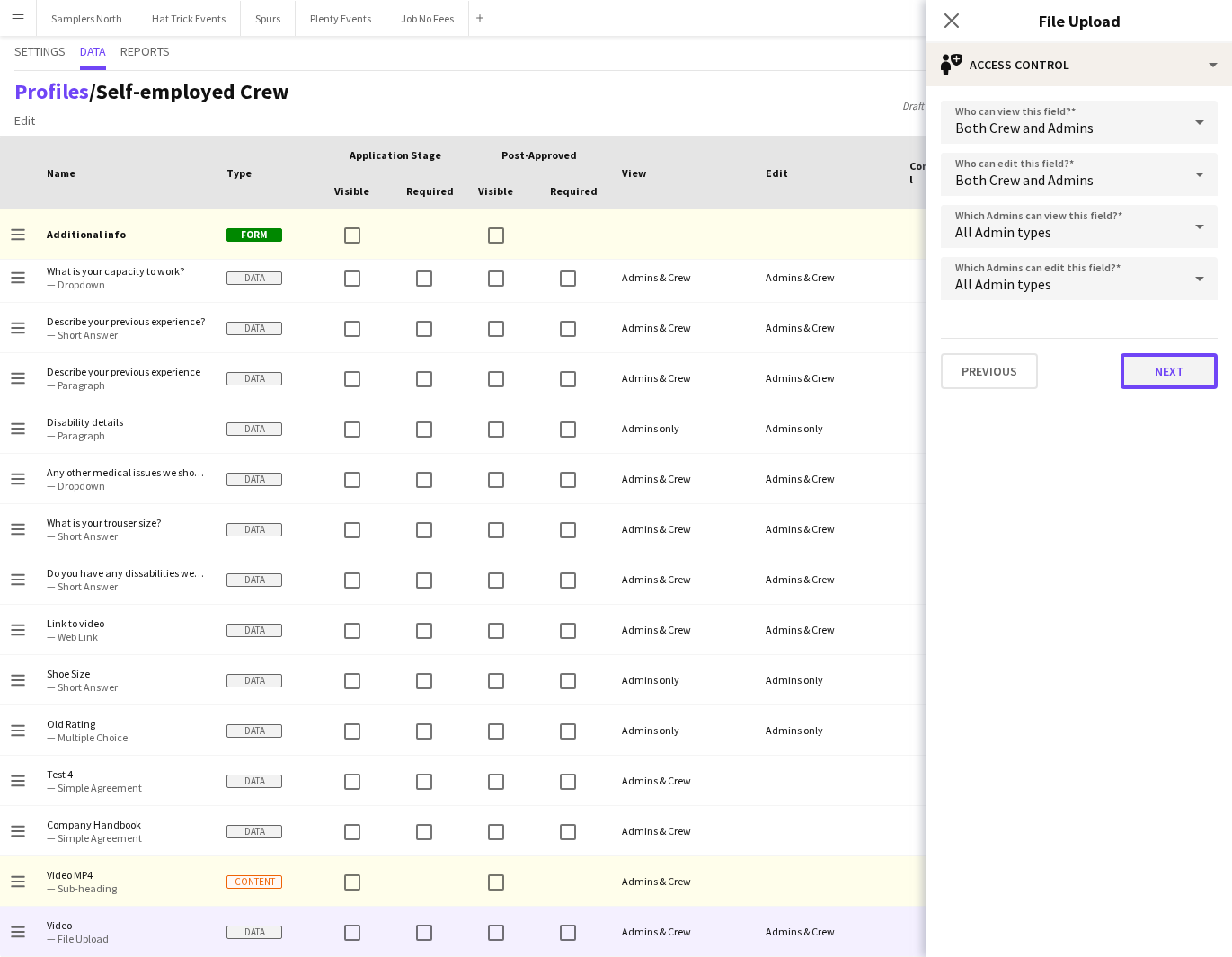
click at [1173, 379] on button "Next" at bounding box center [1168, 371] width 97 height 36
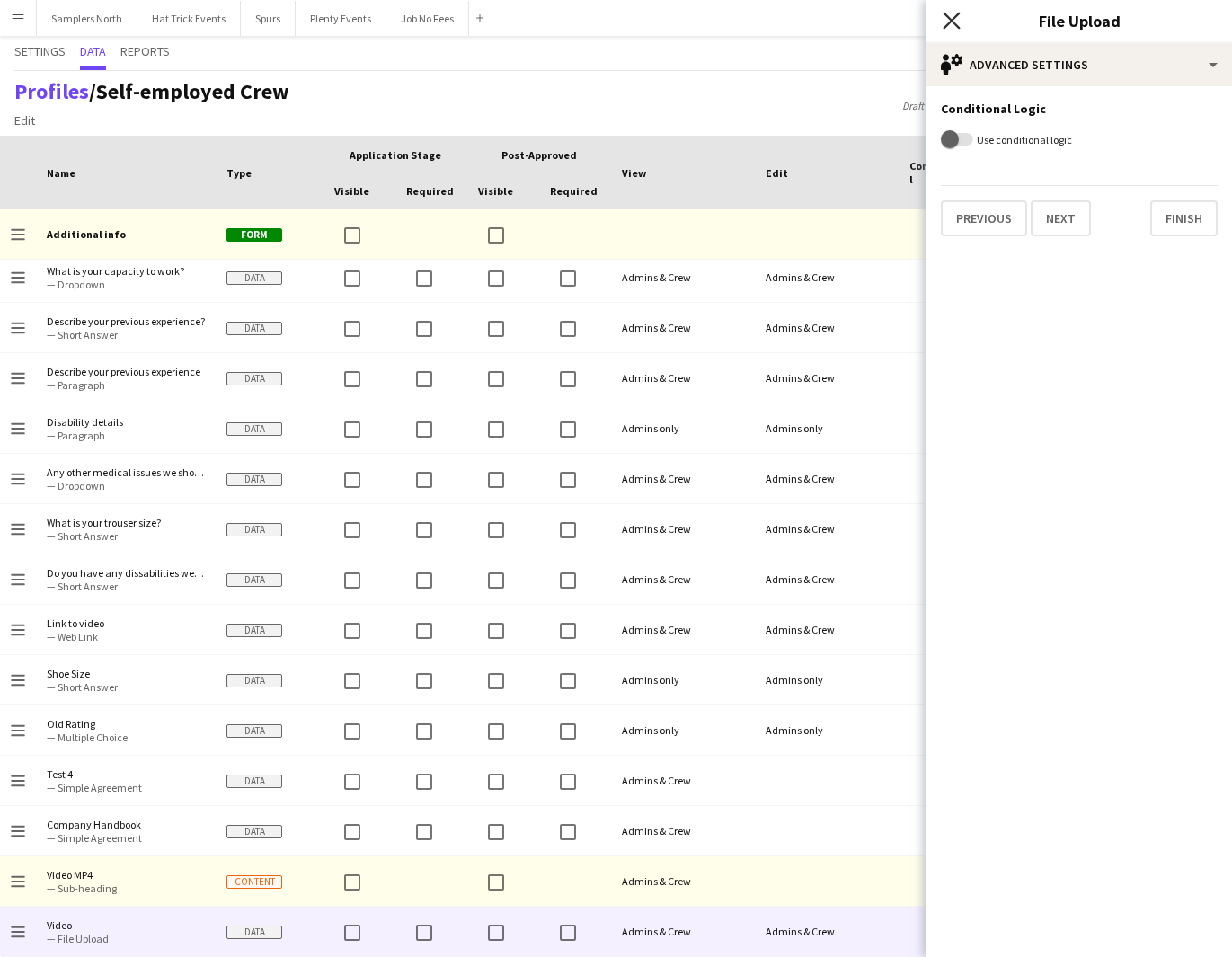
click at [952, 20] on icon "Close pop-in" at bounding box center [951, 20] width 17 height 17
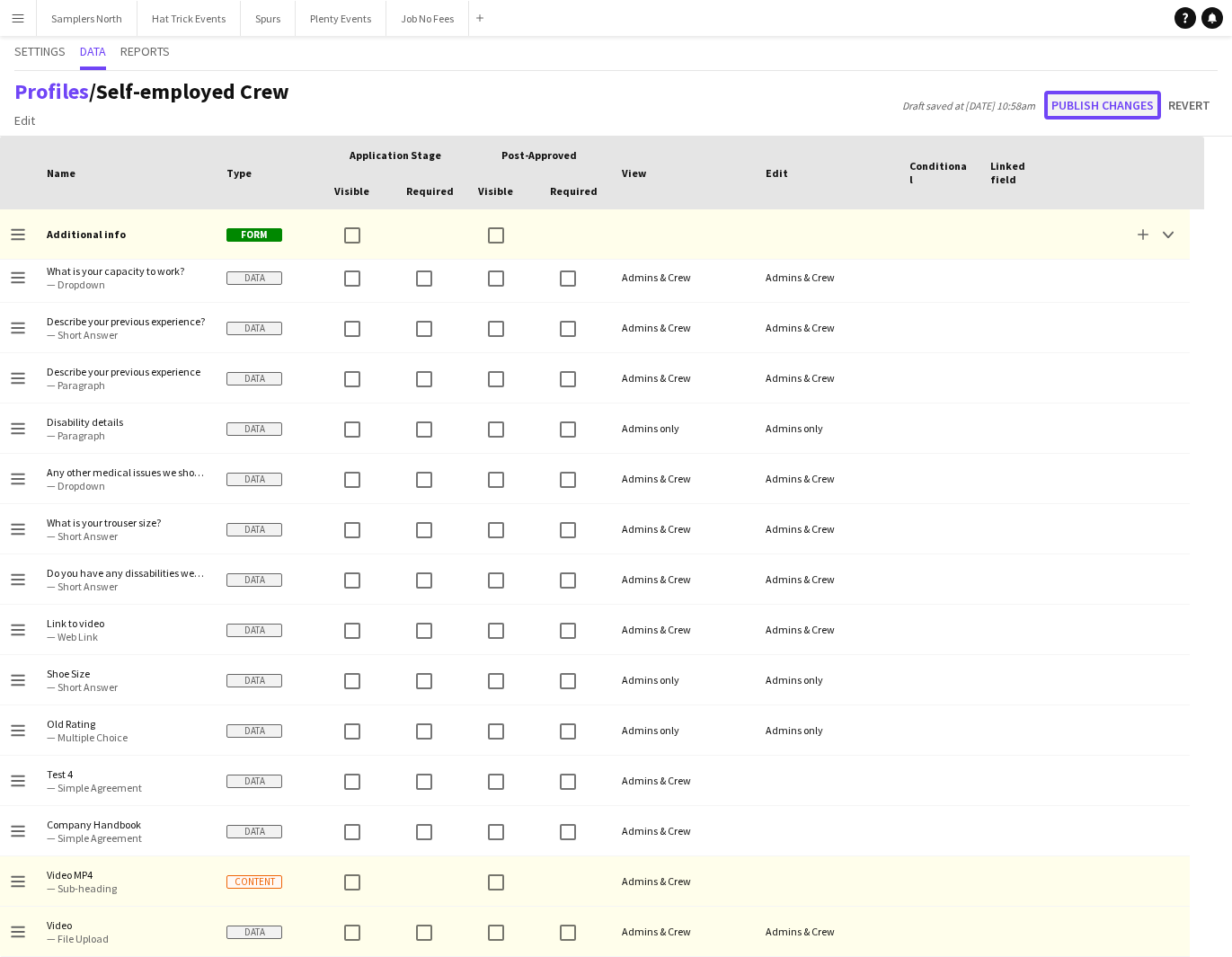
click at [1092, 105] on button "Publish changes" at bounding box center [1102, 105] width 117 height 28
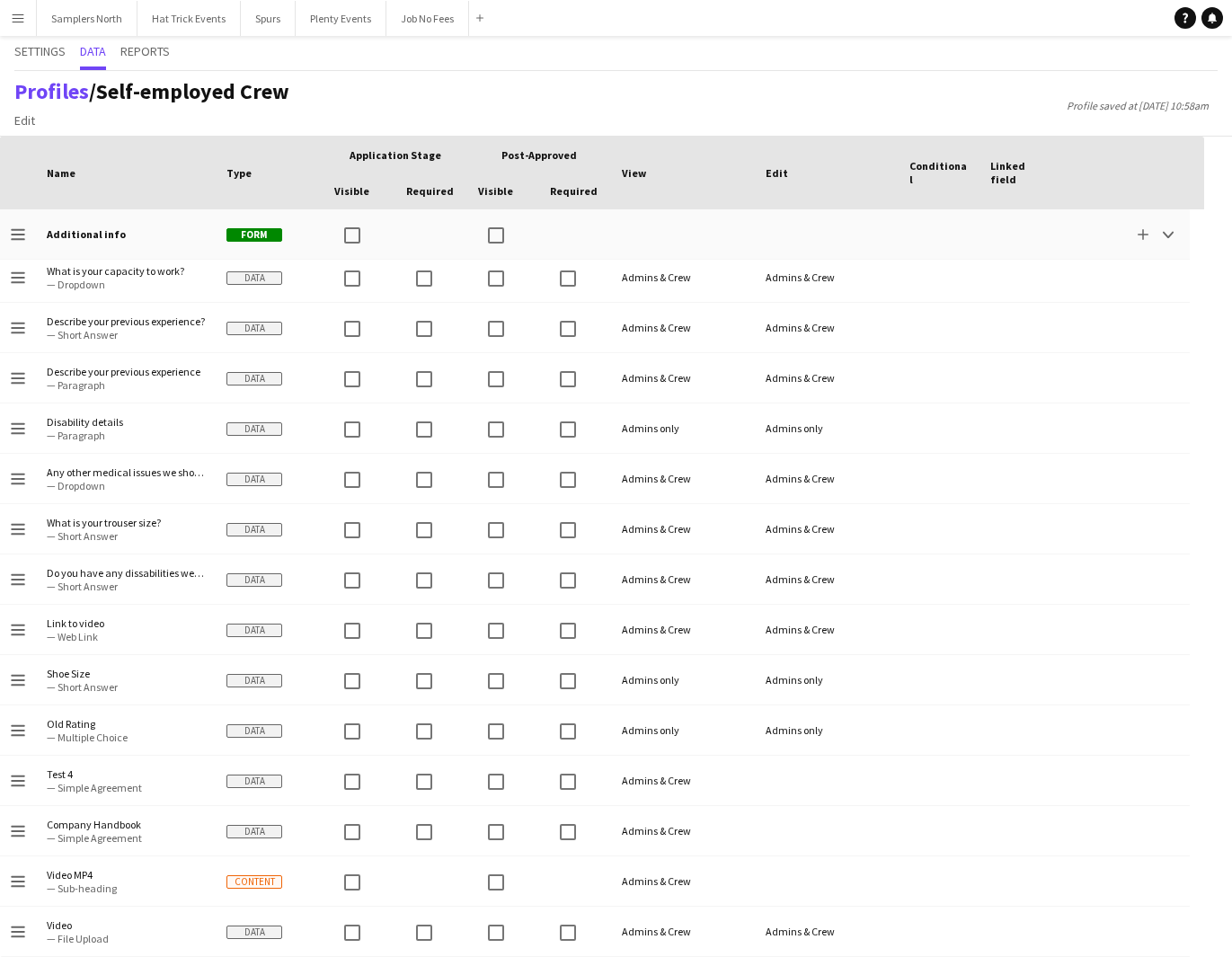
click at [21, 25] on app-icon "Menu" at bounding box center [17, 17] width 14 height 14
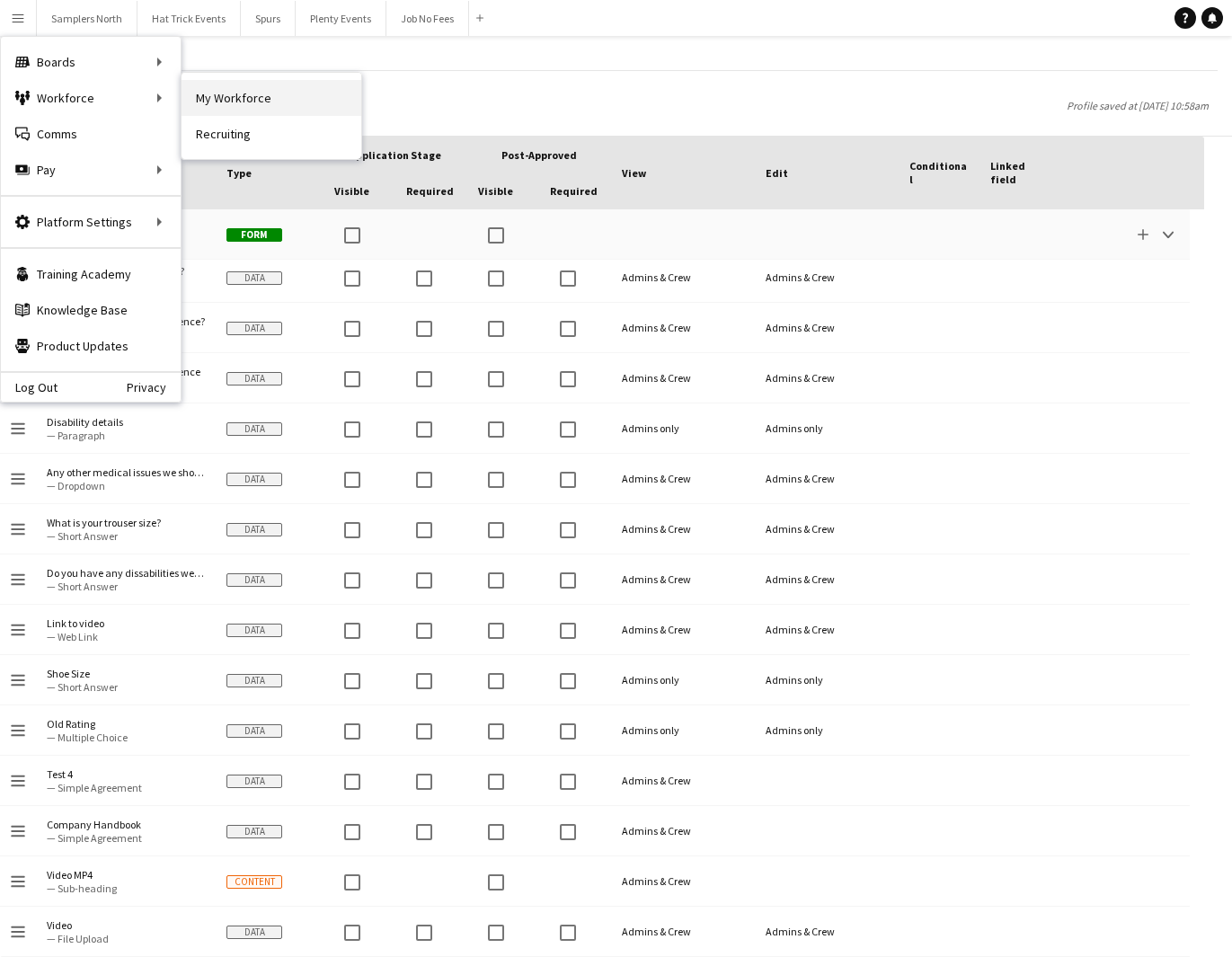
click at [232, 106] on link "My Workforce" at bounding box center [271, 98] width 179 height 36
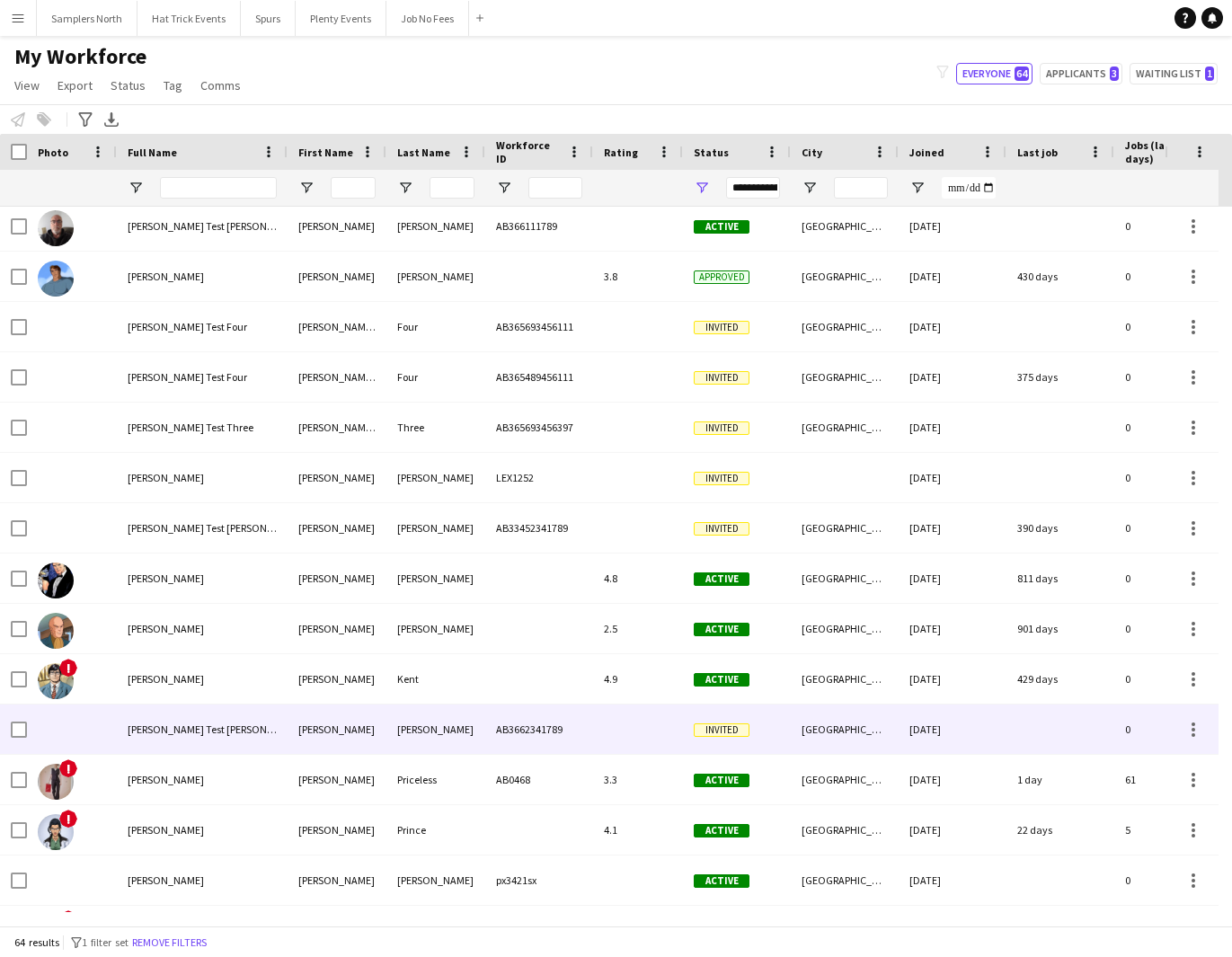
scroll to position [1864, 0]
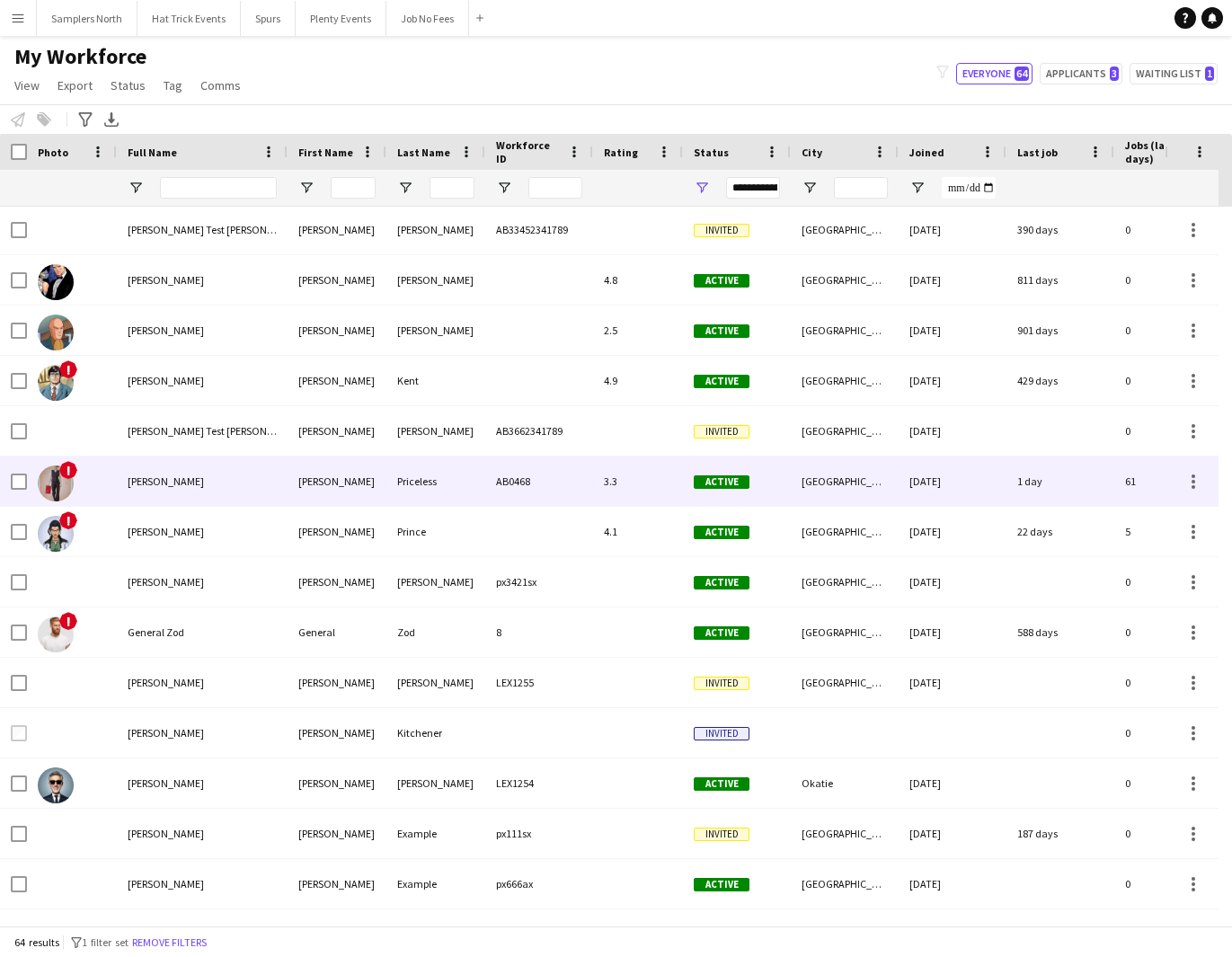
click at [243, 488] on div "[PERSON_NAME]" at bounding box center [202, 481] width 171 height 49
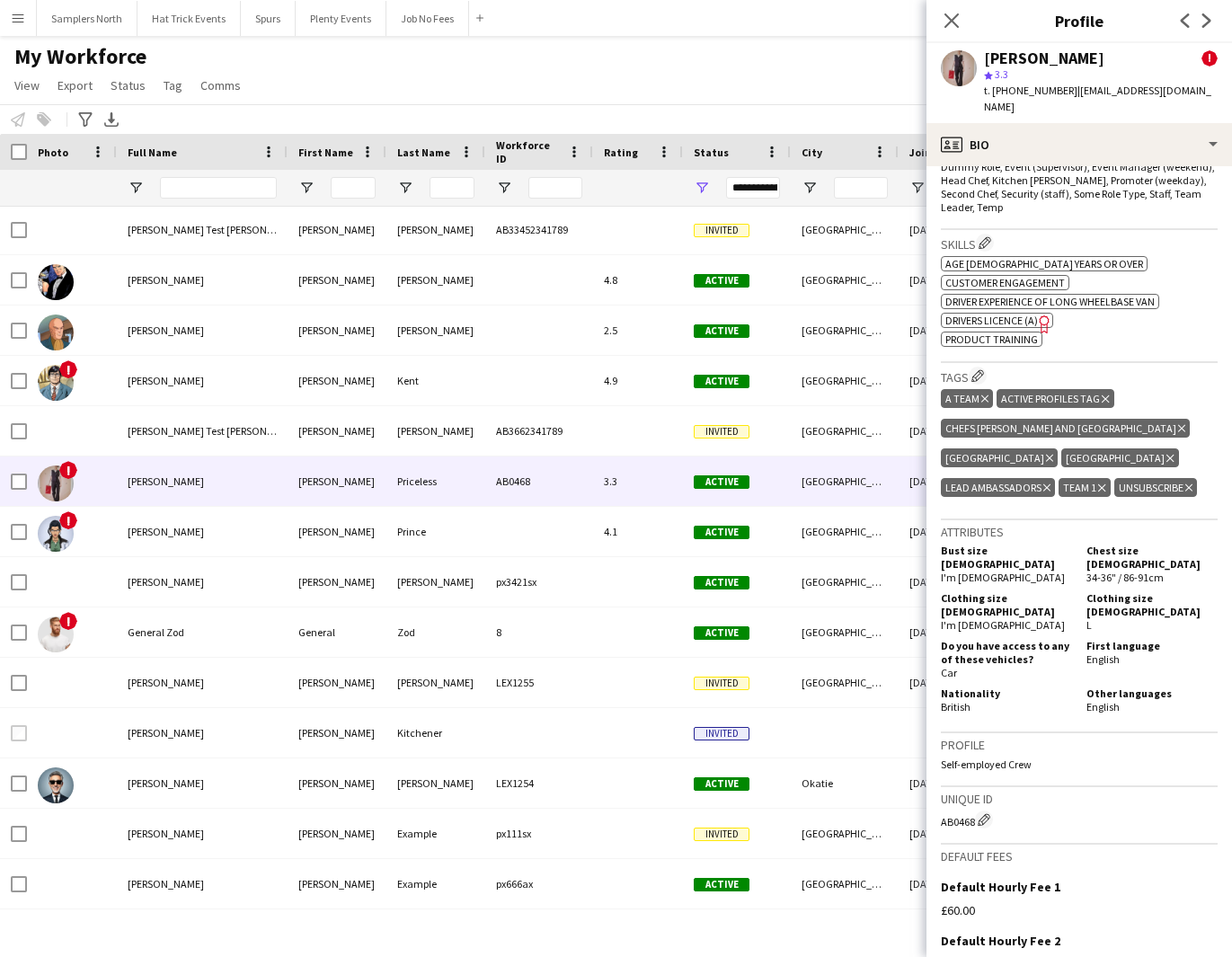
scroll to position [976, 0]
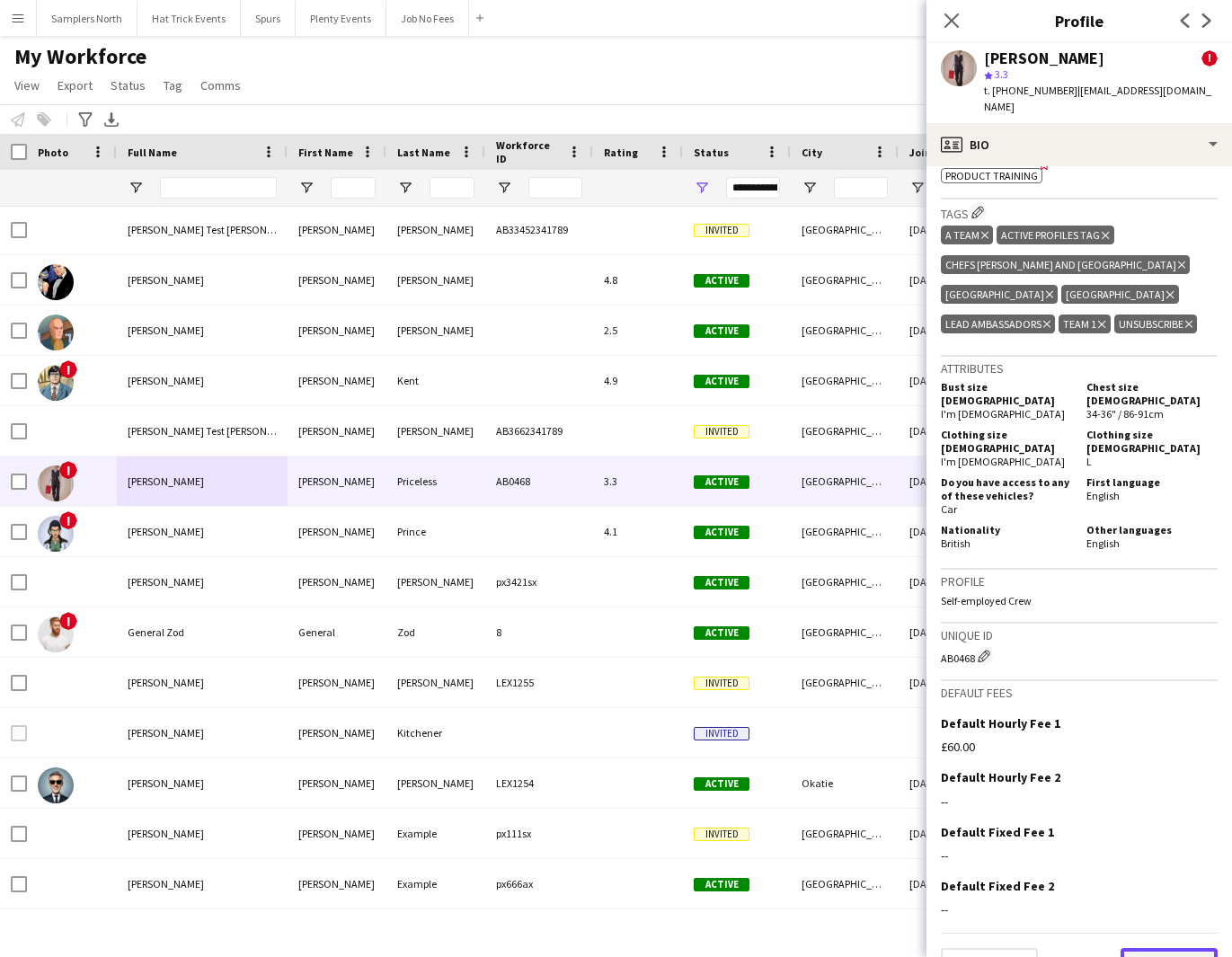
click at [1162, 948] on button "Next" at bounding box center [1168, 966] width 97 height 36
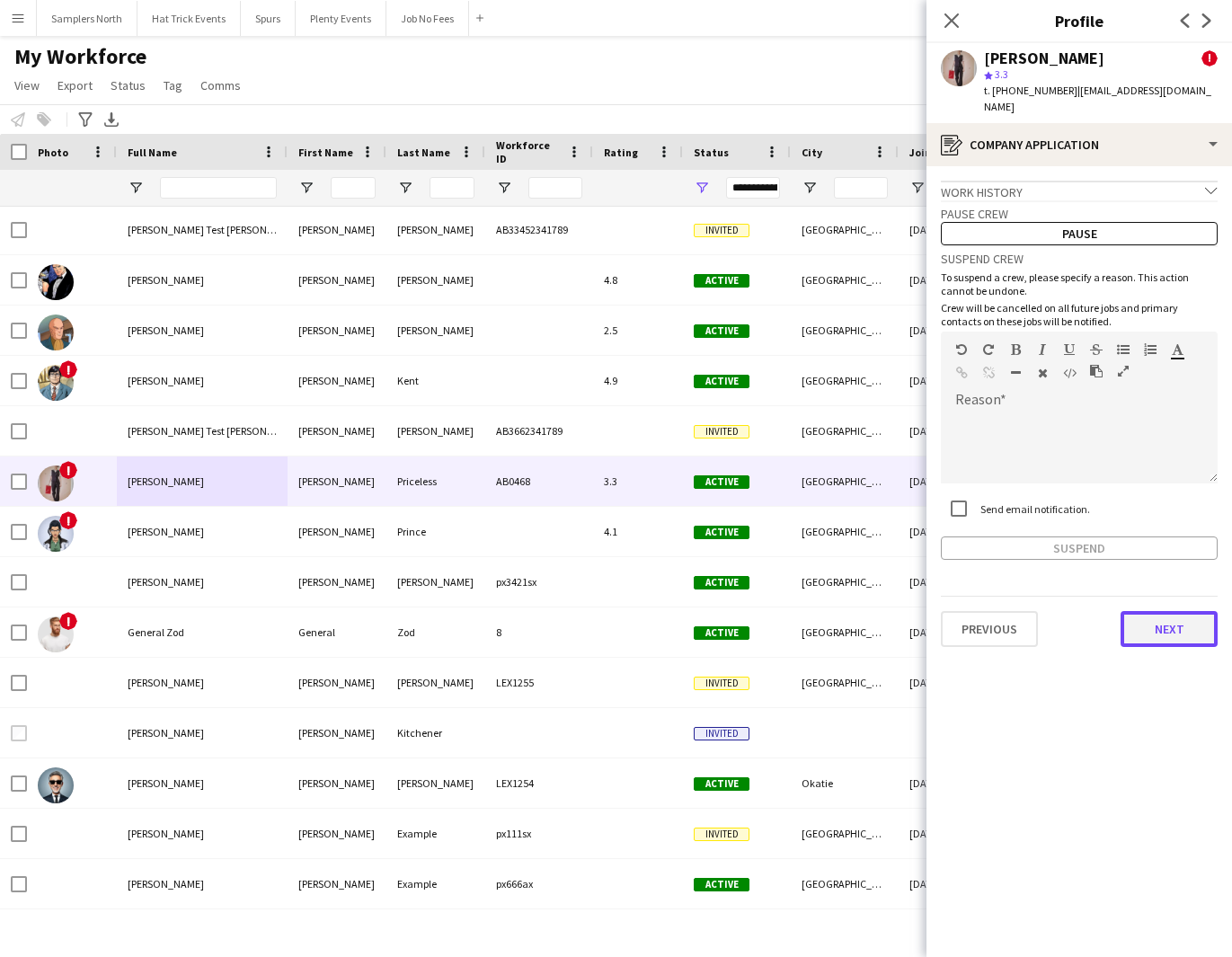
click at [1172, 614] on button "Next" at bounding box center [1168, 629] width 97 height 36
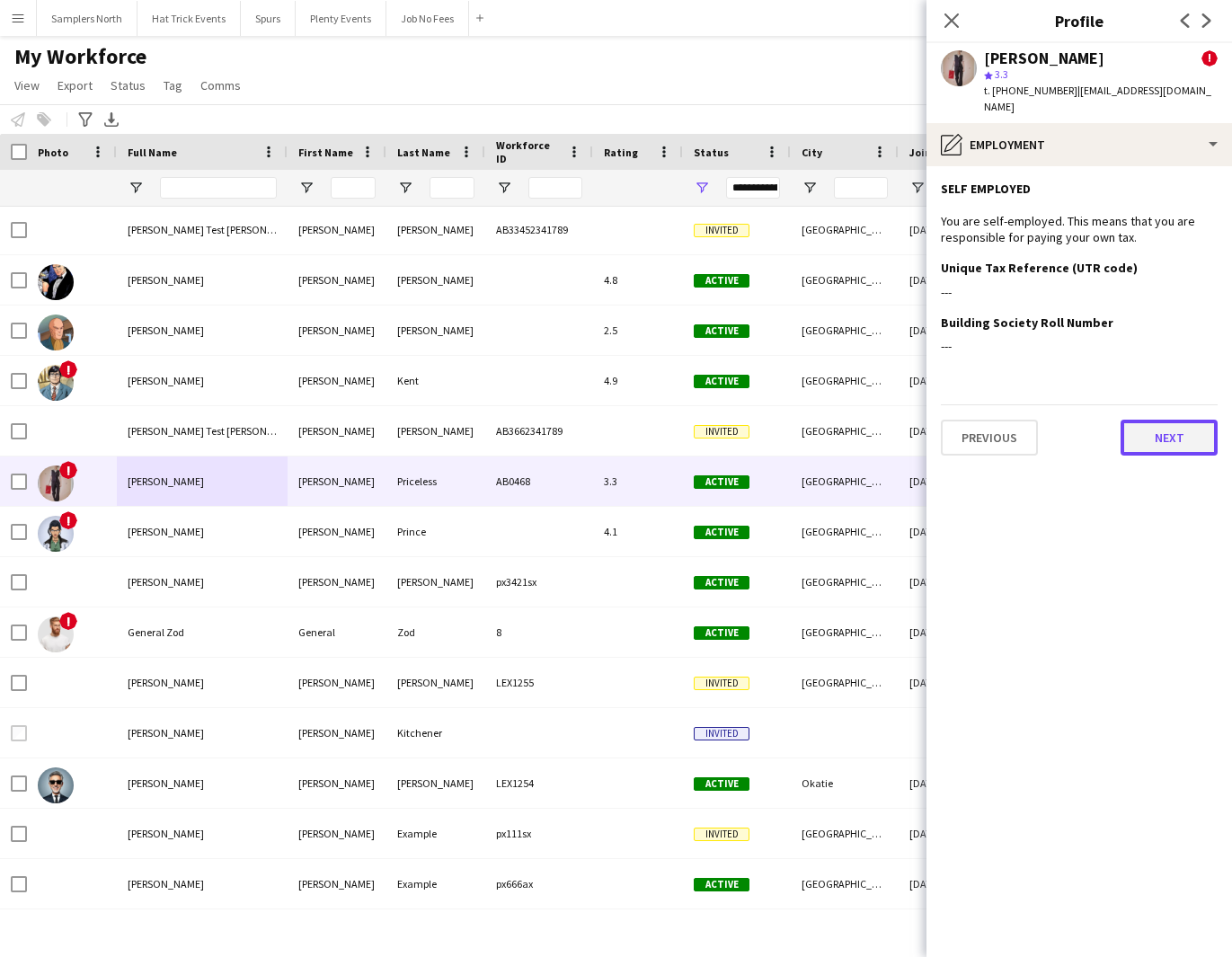
click at [1182, 425] on button "Next" at bounding box center [1168, 438] width 97 height 36
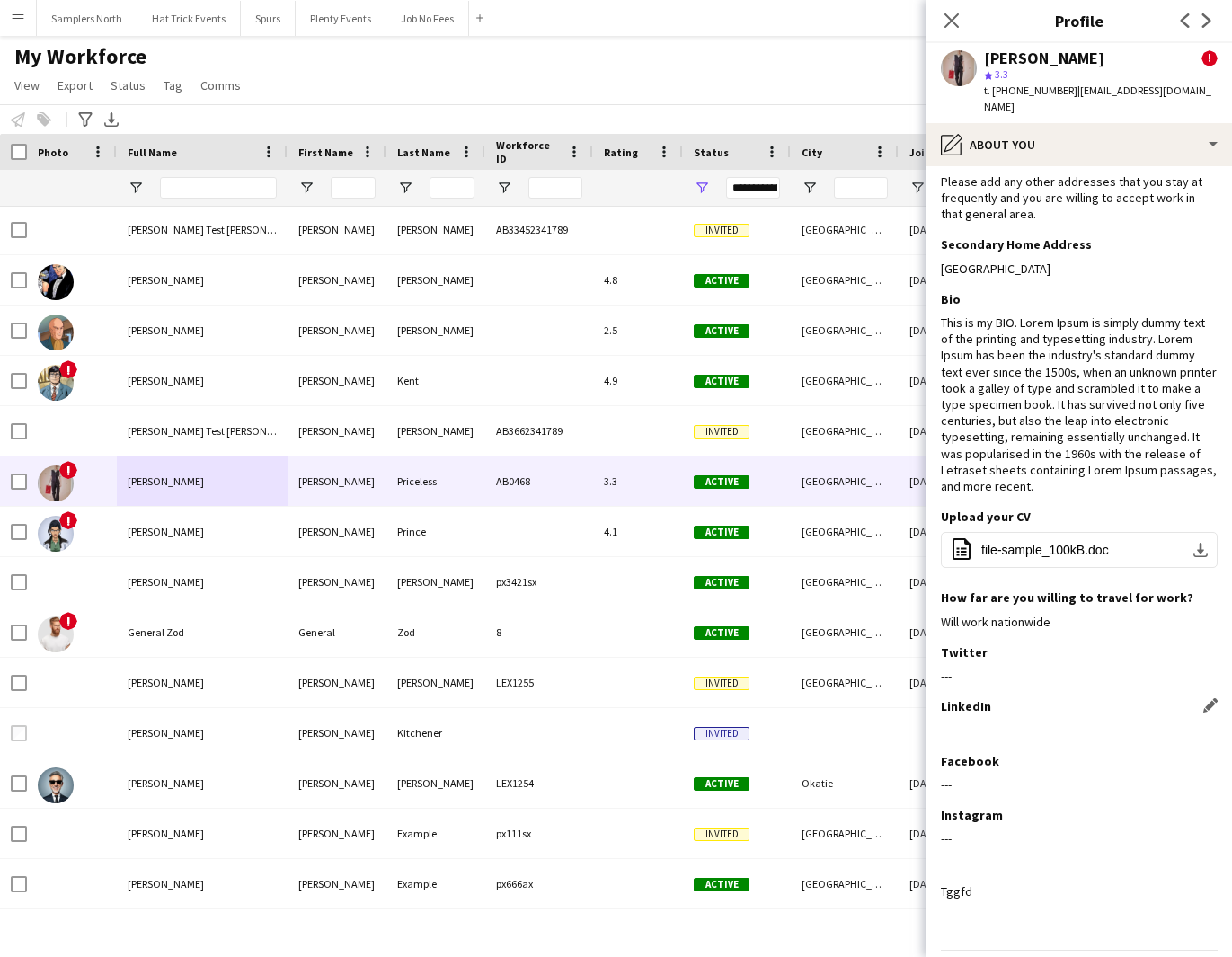
scroll to position [86, 0]
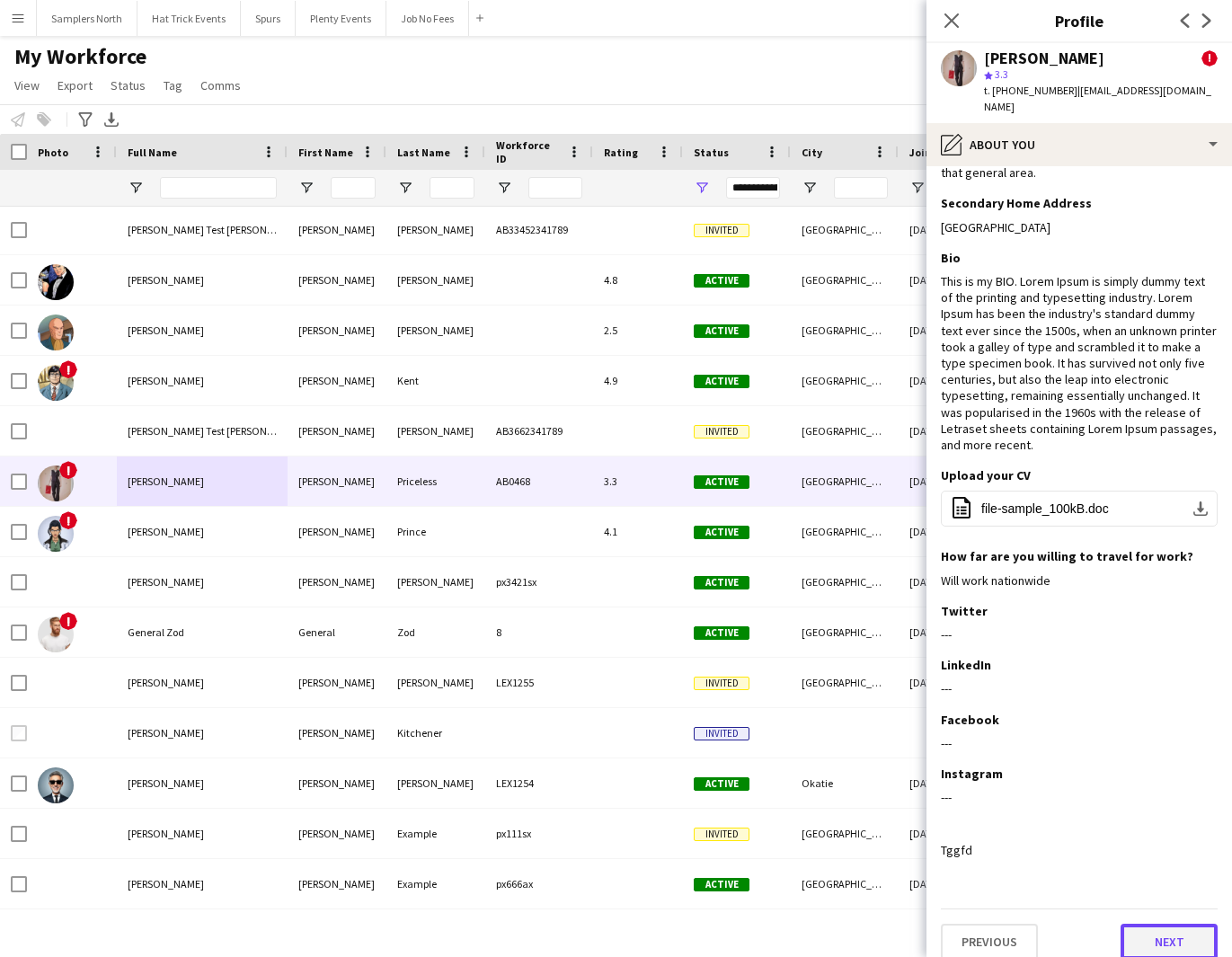
click at [1164, 924] on button "Next" at bounding box center [1168, 942] width 97 height 36
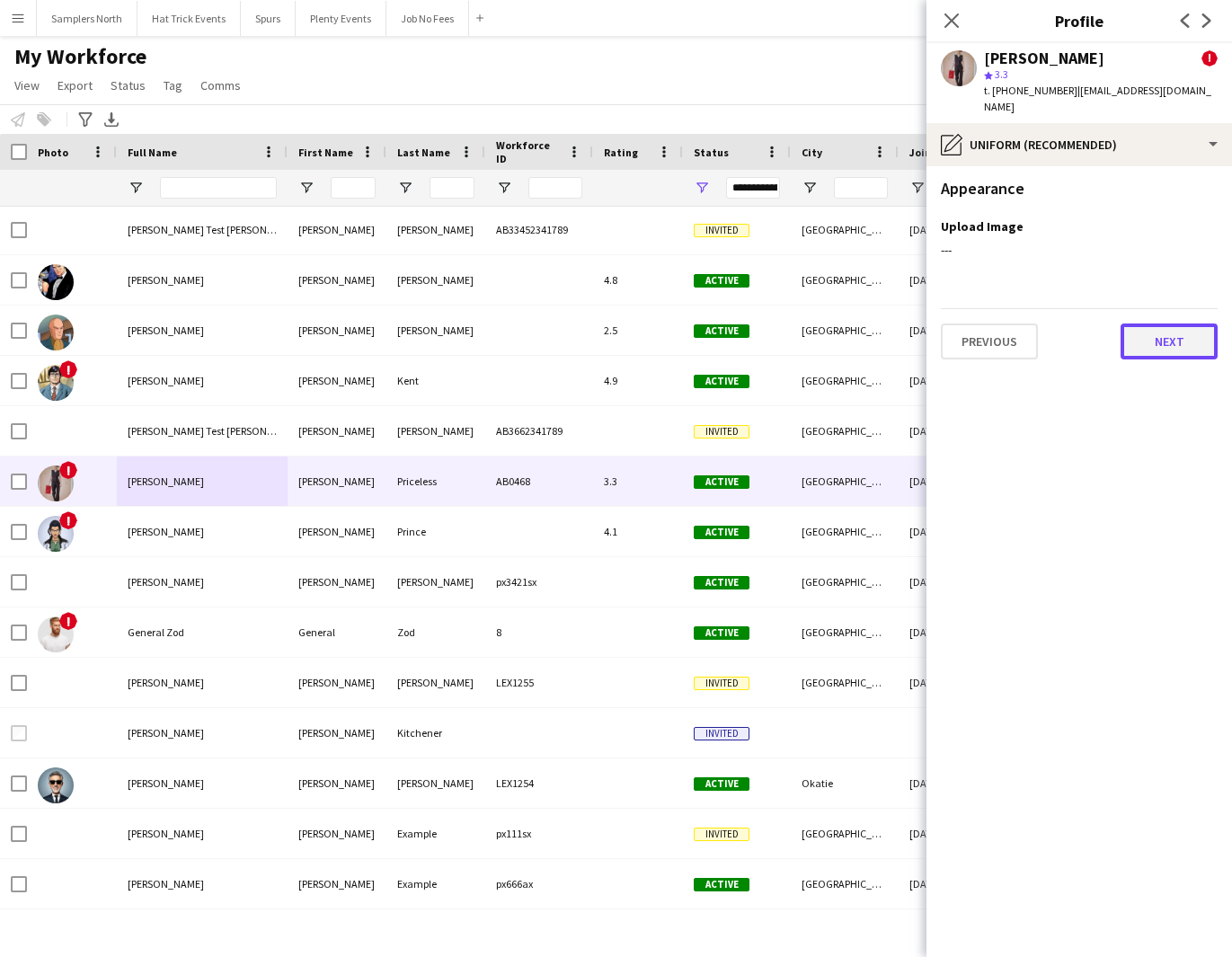
click at [1173, 324] on button "Next" at bounding box center [1168, 342] width 97 height 36
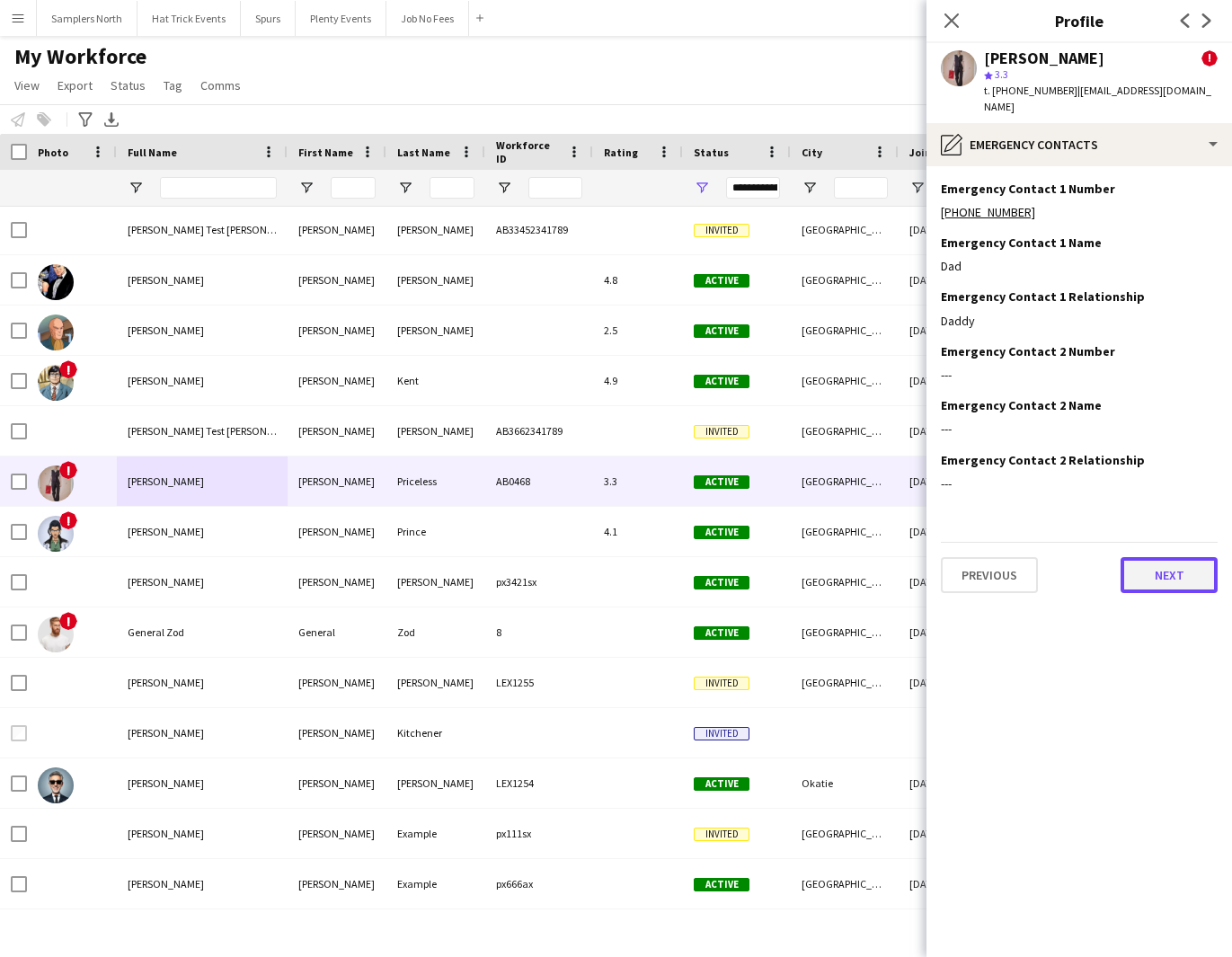
click at [1178, 558] on button "Next" at bounding box center [1168, 575] width 97 height 36
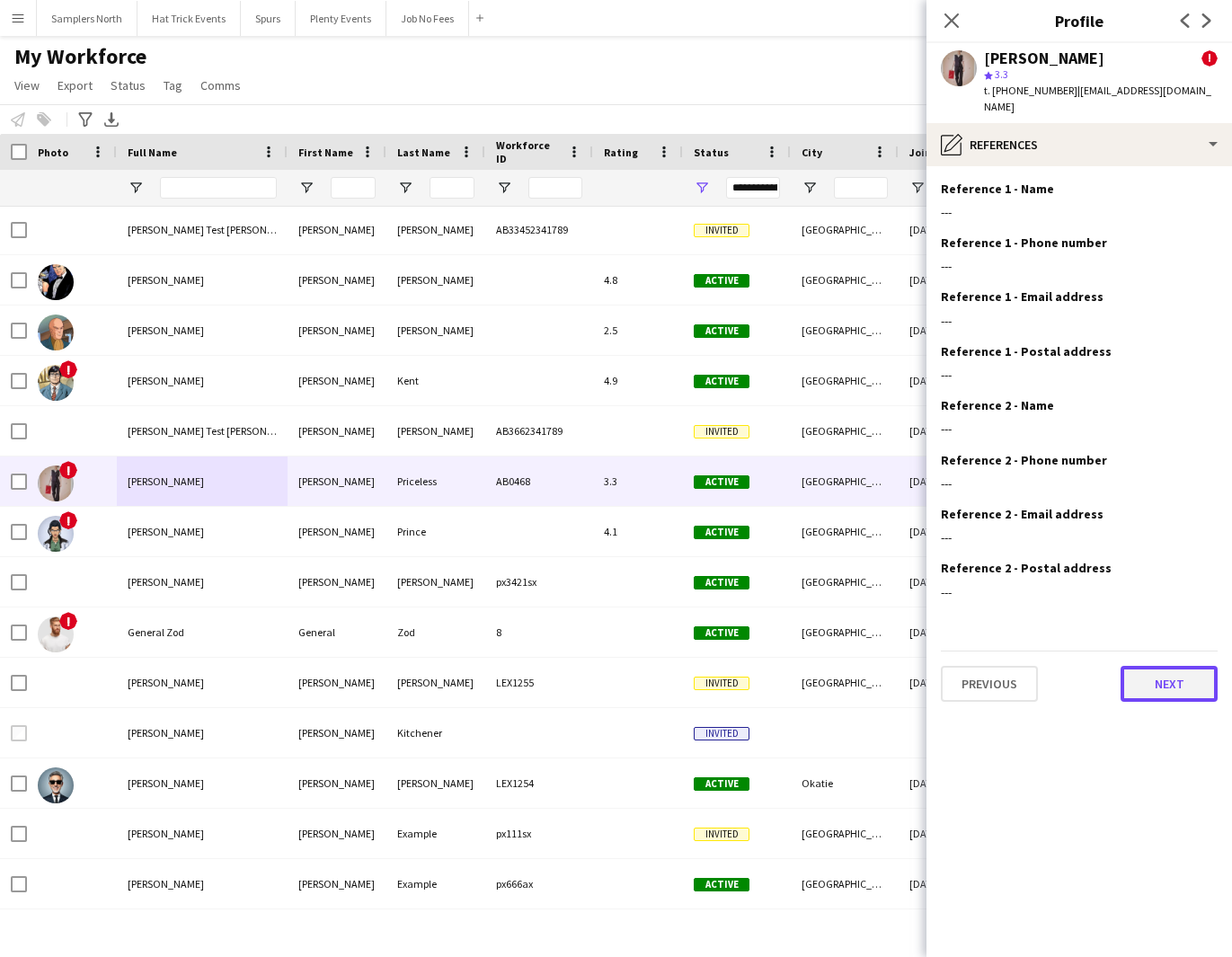
click at [1165, 679] on button "Next" at bounding box center [1168, 684] width 97 height 36
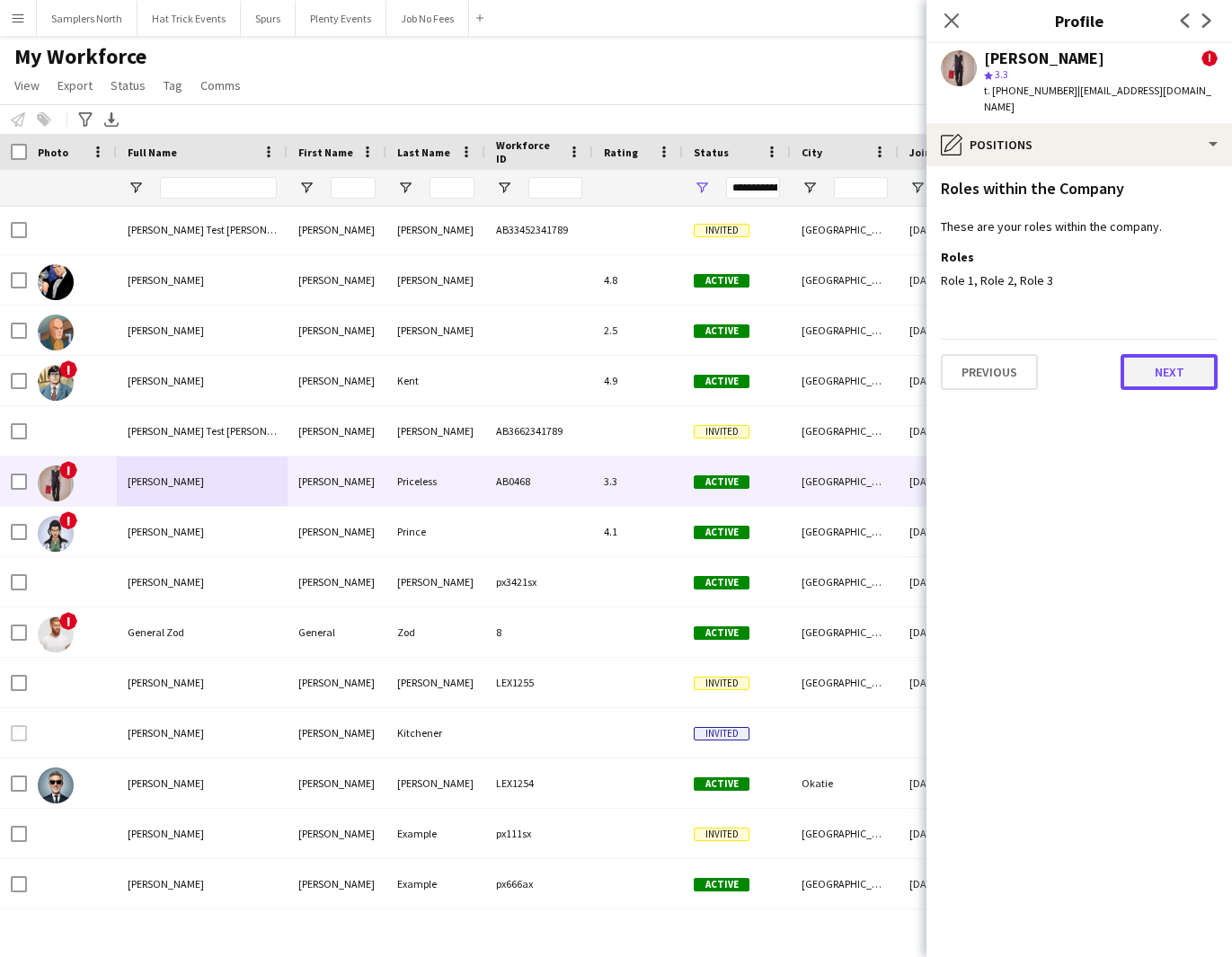
click at [1168, 362] on button "Next" at bounding box center [1168, 372] width 97 height 36
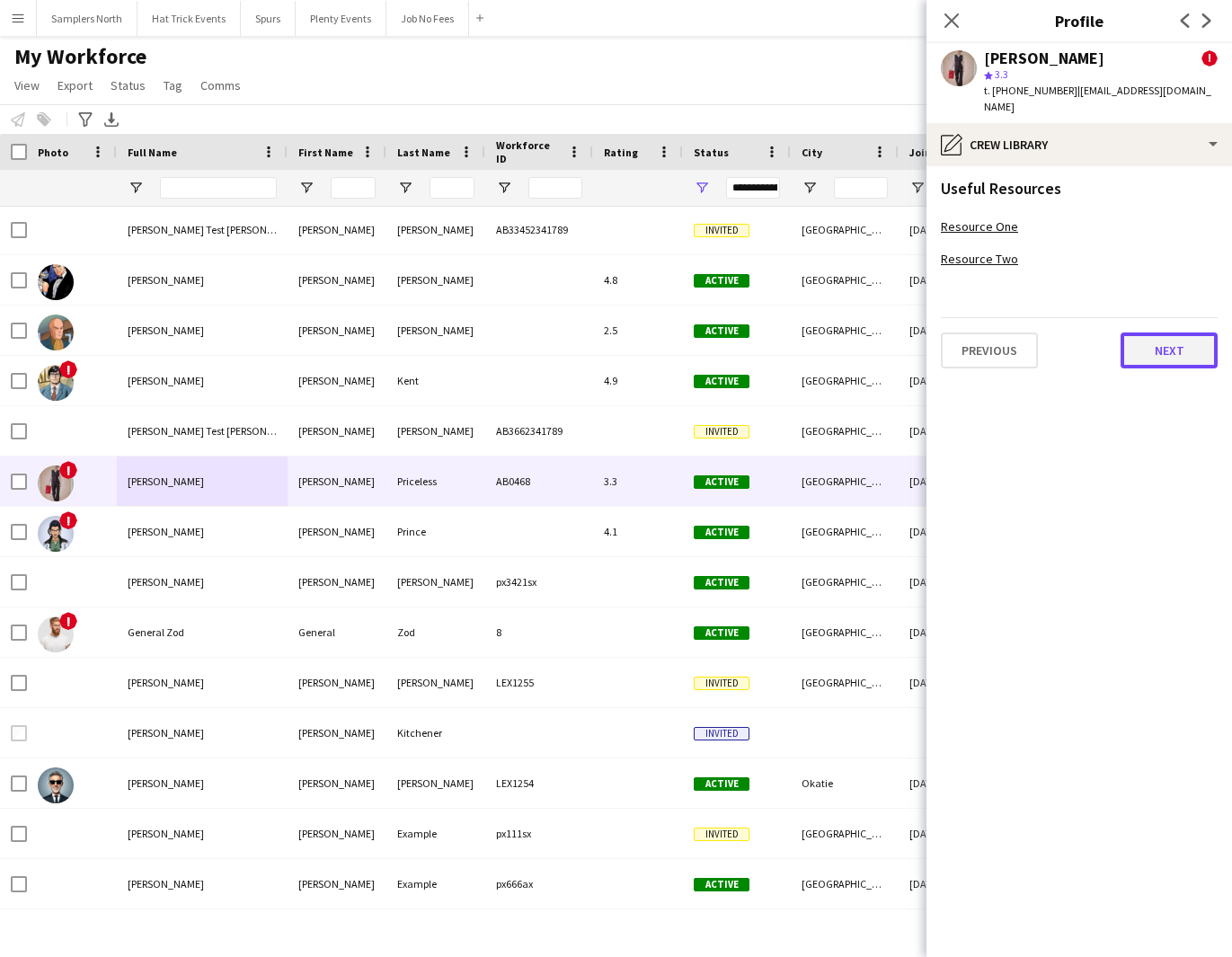
click at [1175, 339] on button "Next" at bounding box center [1168, 350] width 97 height 36
click at [1175, 340] on button "Next" at bounding box center [1168, 358] width 97 height 36
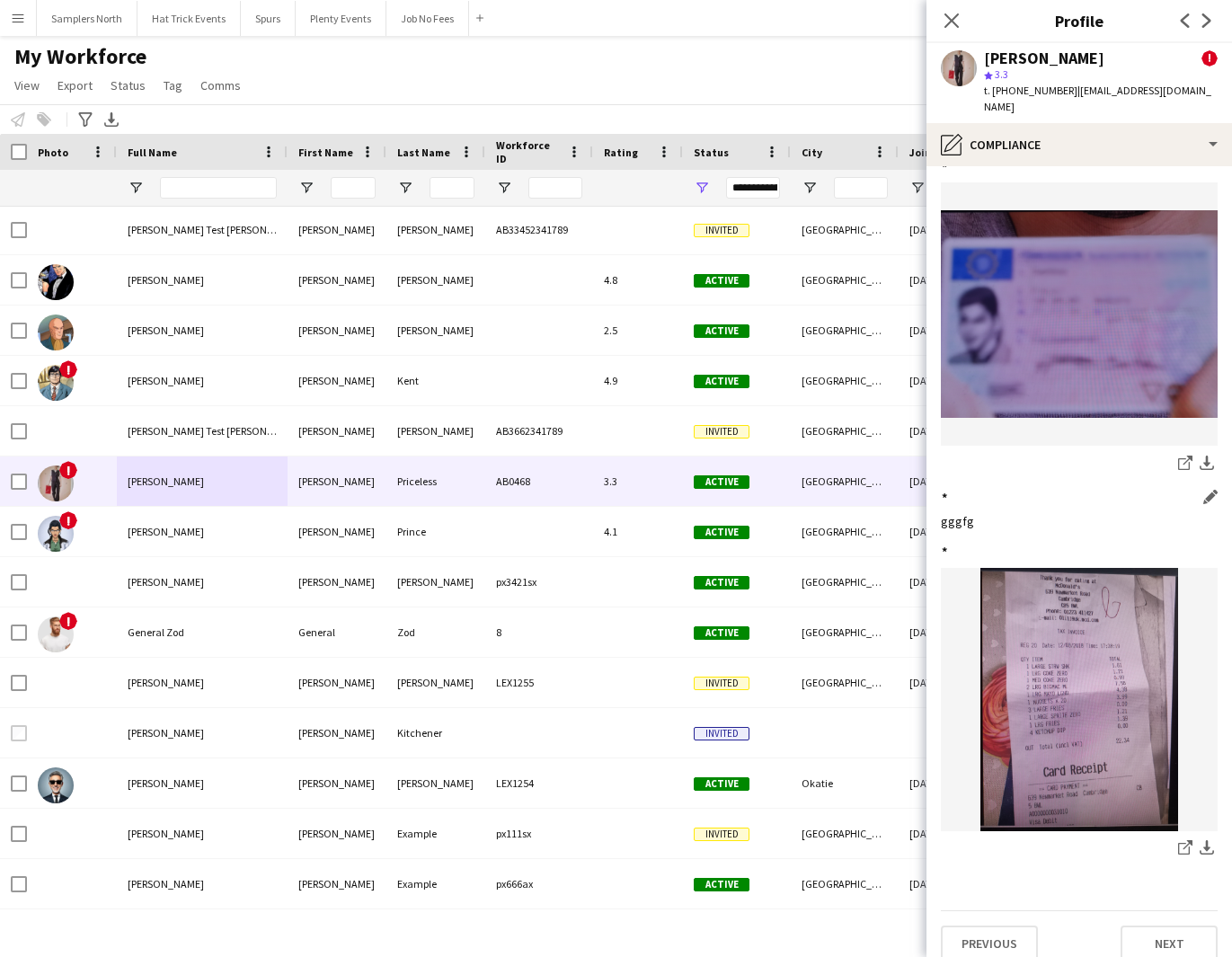
scroll to position [1056, 0]
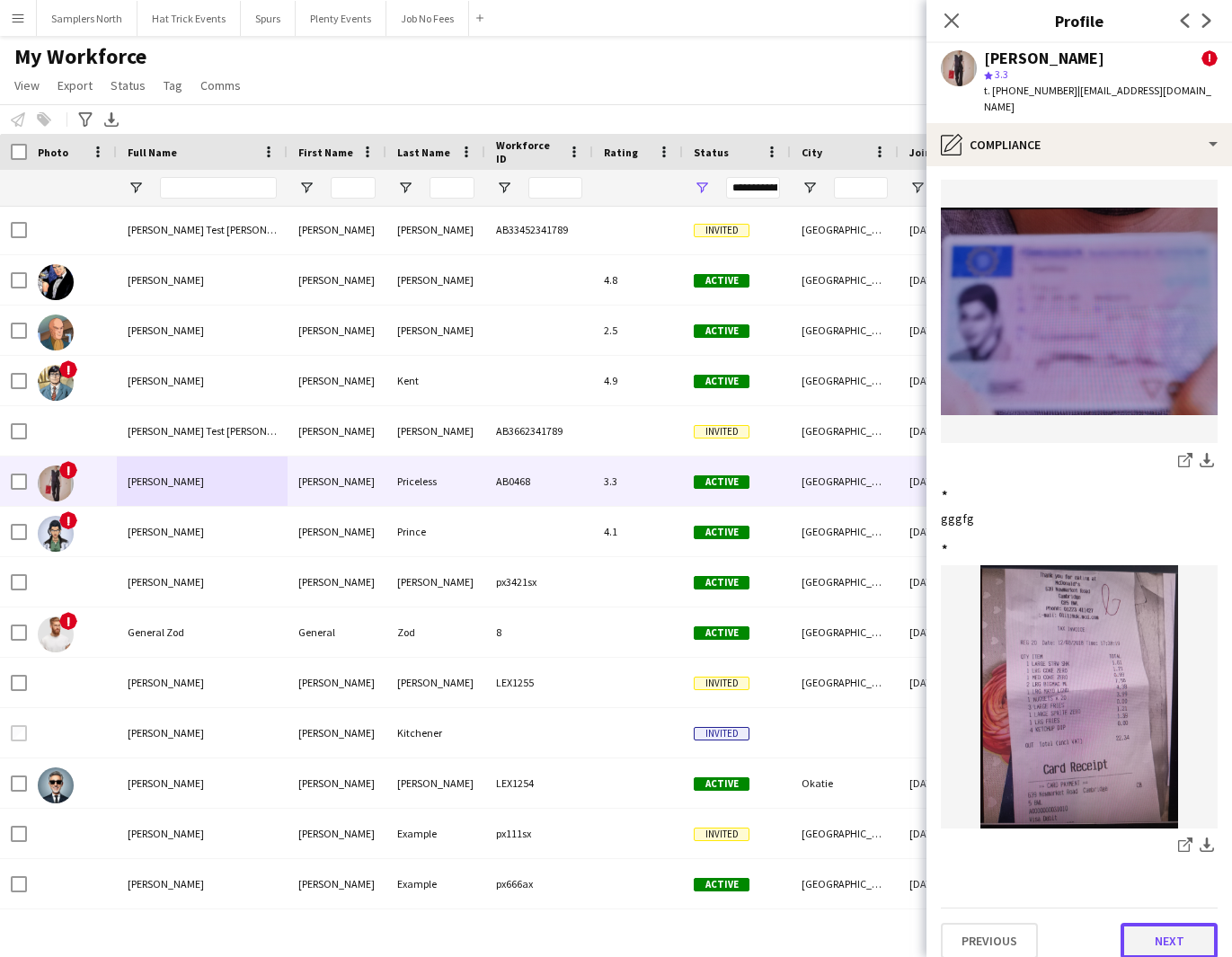
click at [1161, 923] on button "Next" at bounding box center [1168, 941] width 97 height 36
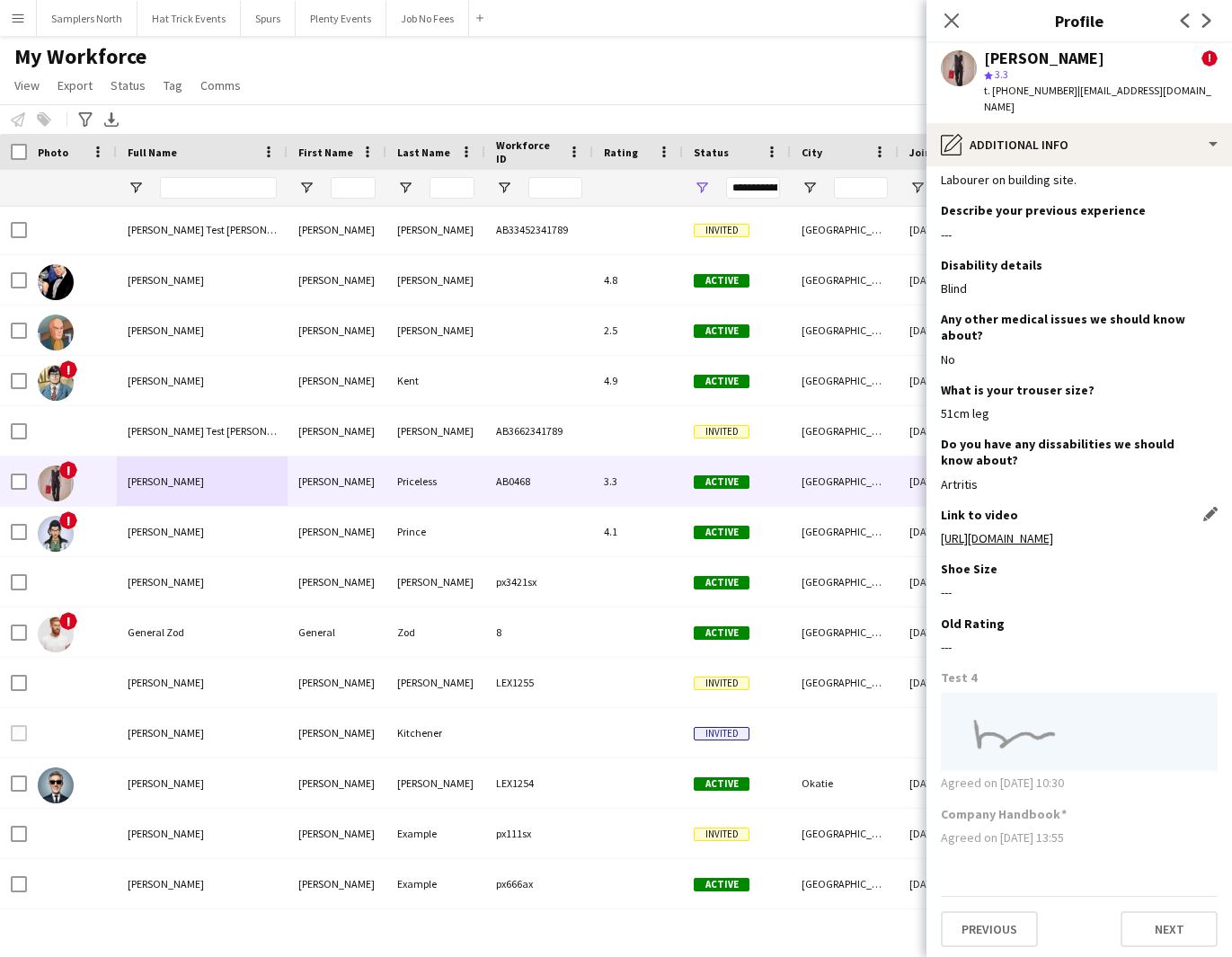
click at [1035, 531] on link "[URL][DOMAIN_NAME]" at bounding box center [997, 538] width 112 height 16
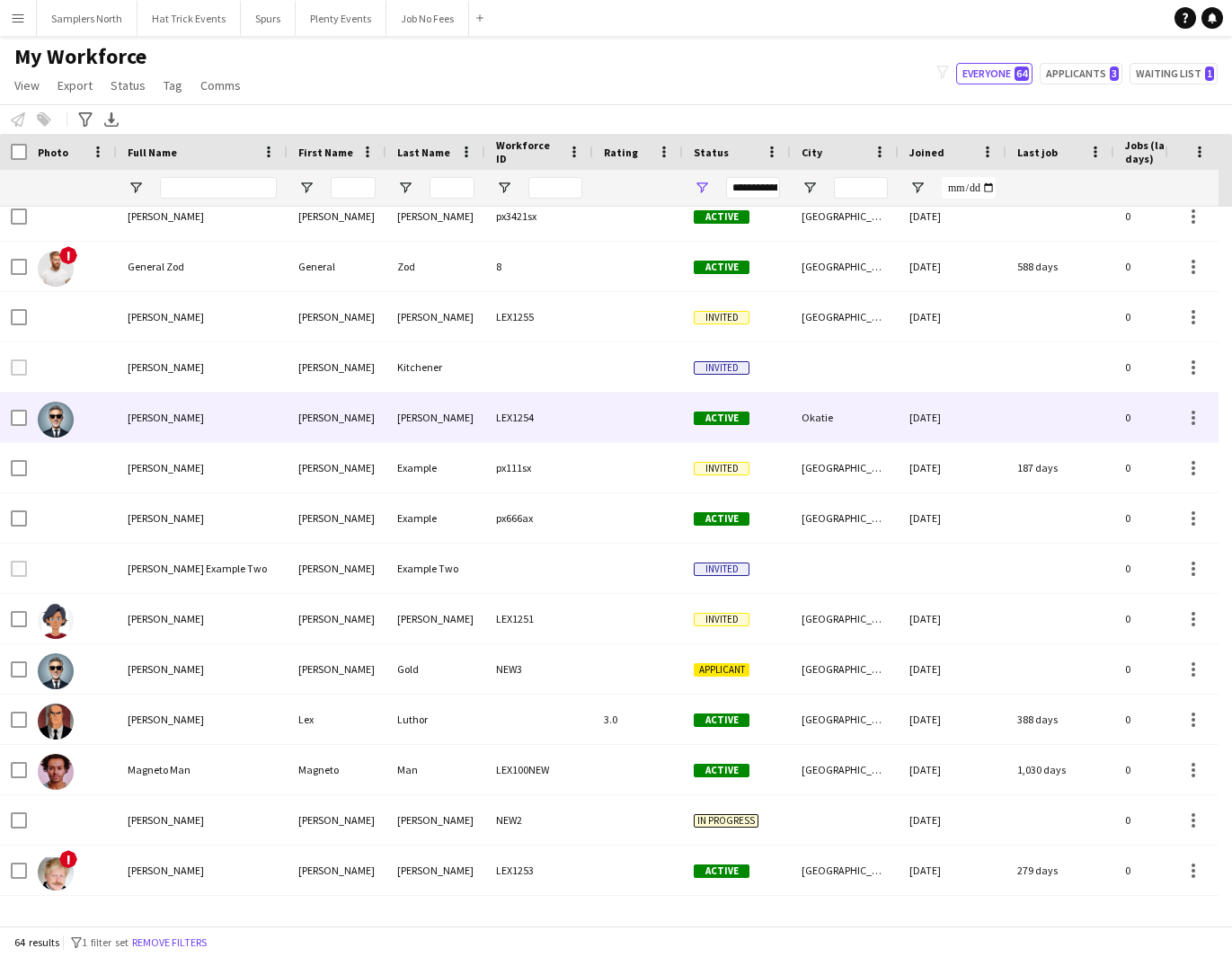
scroll to position [1890, 0]
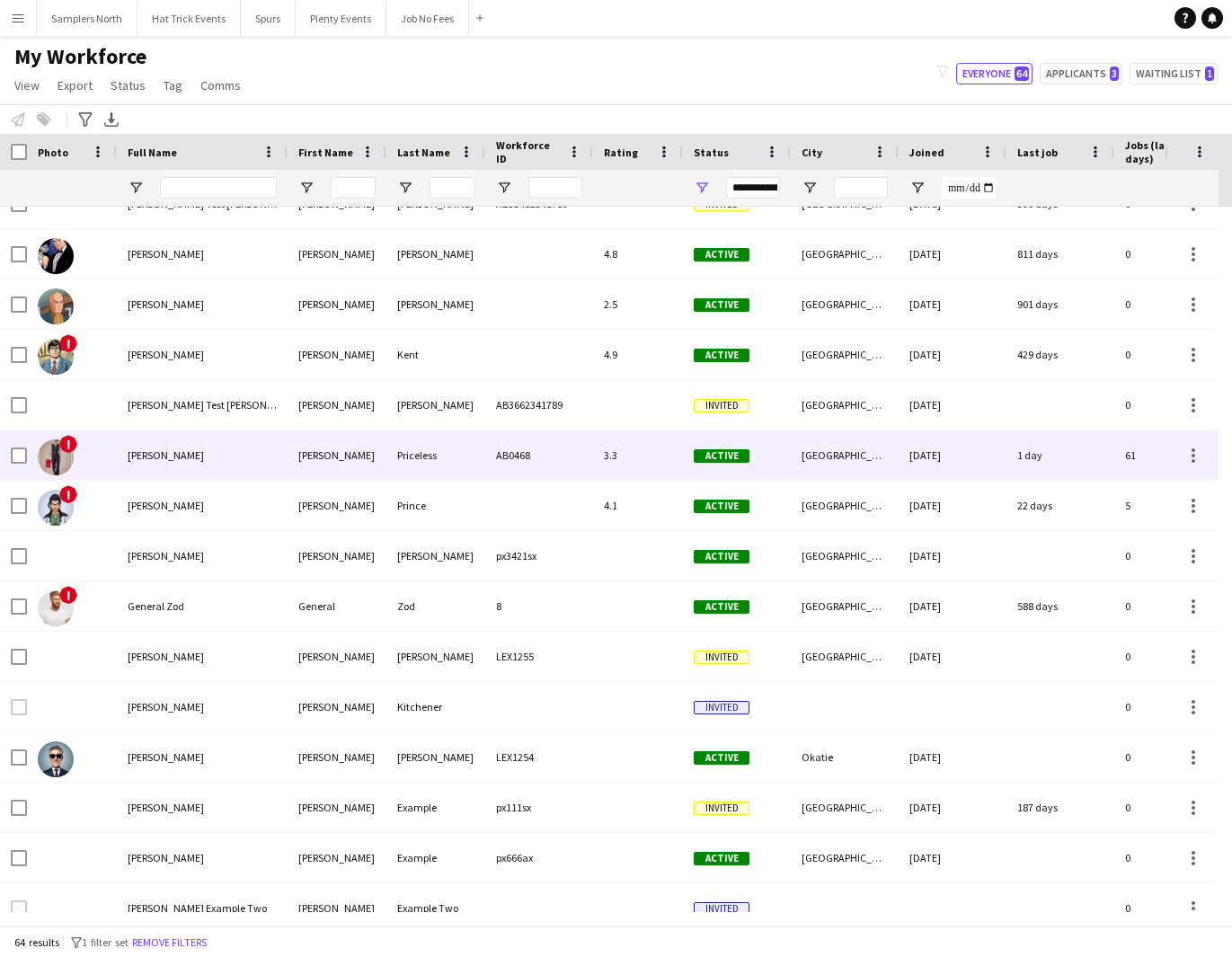
click at [344, 457] on div "[PERSON_NAME]" at bounding box center [337, 455] width 99 height 49
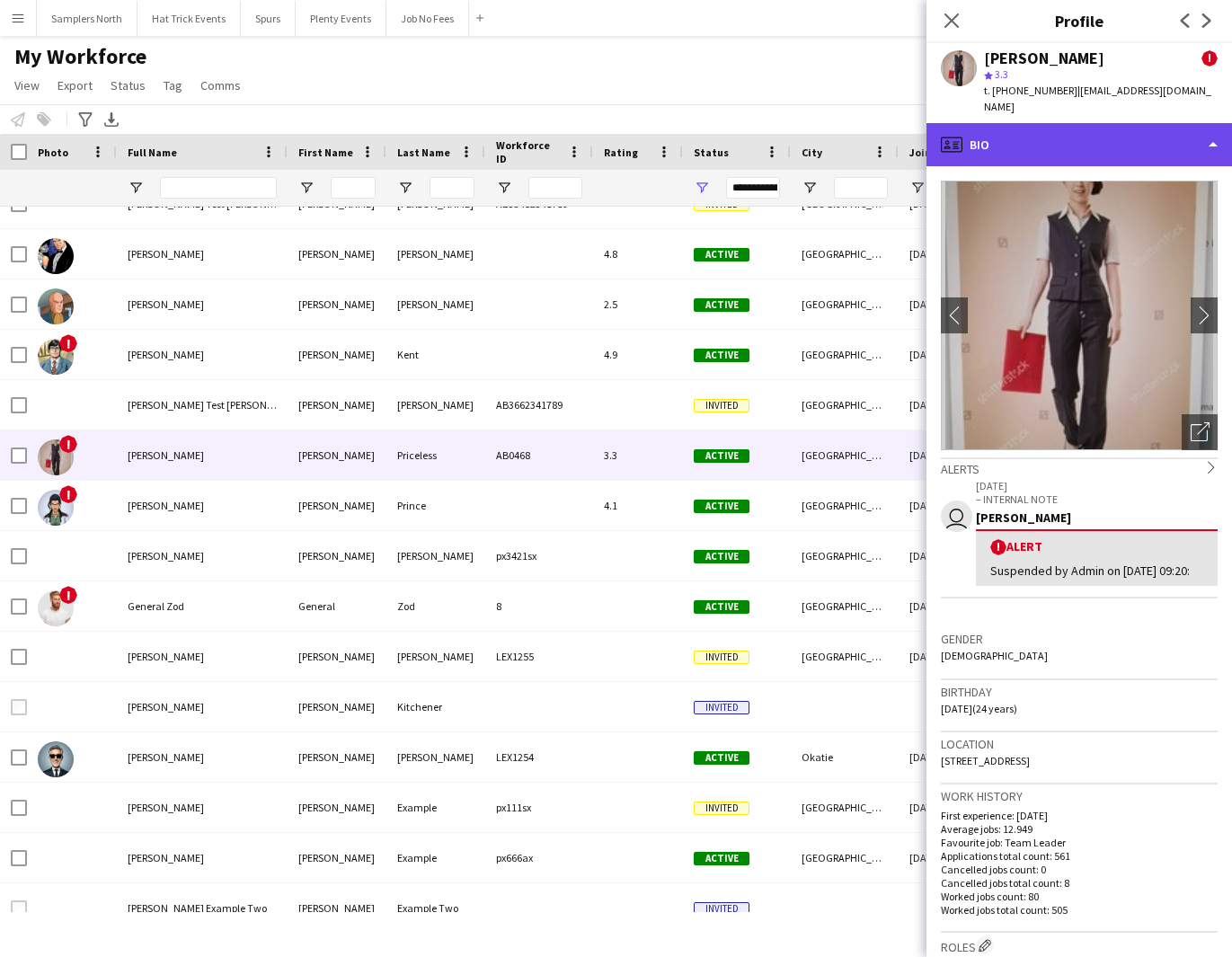
click at [1128, 127] on div "profile Bio" at bounding box center [1079, 144] width 306 height 43
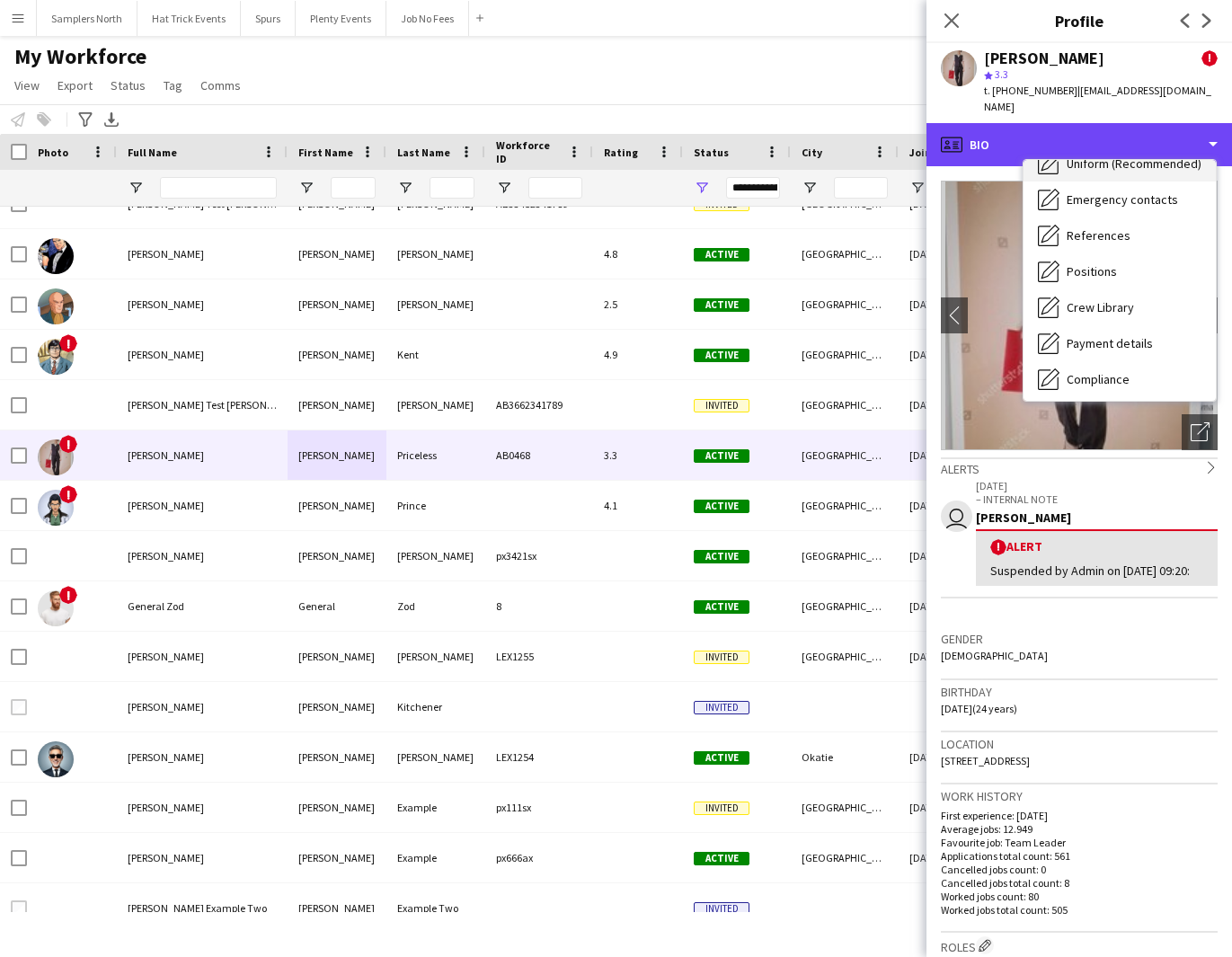
scroll to position [356, 0]
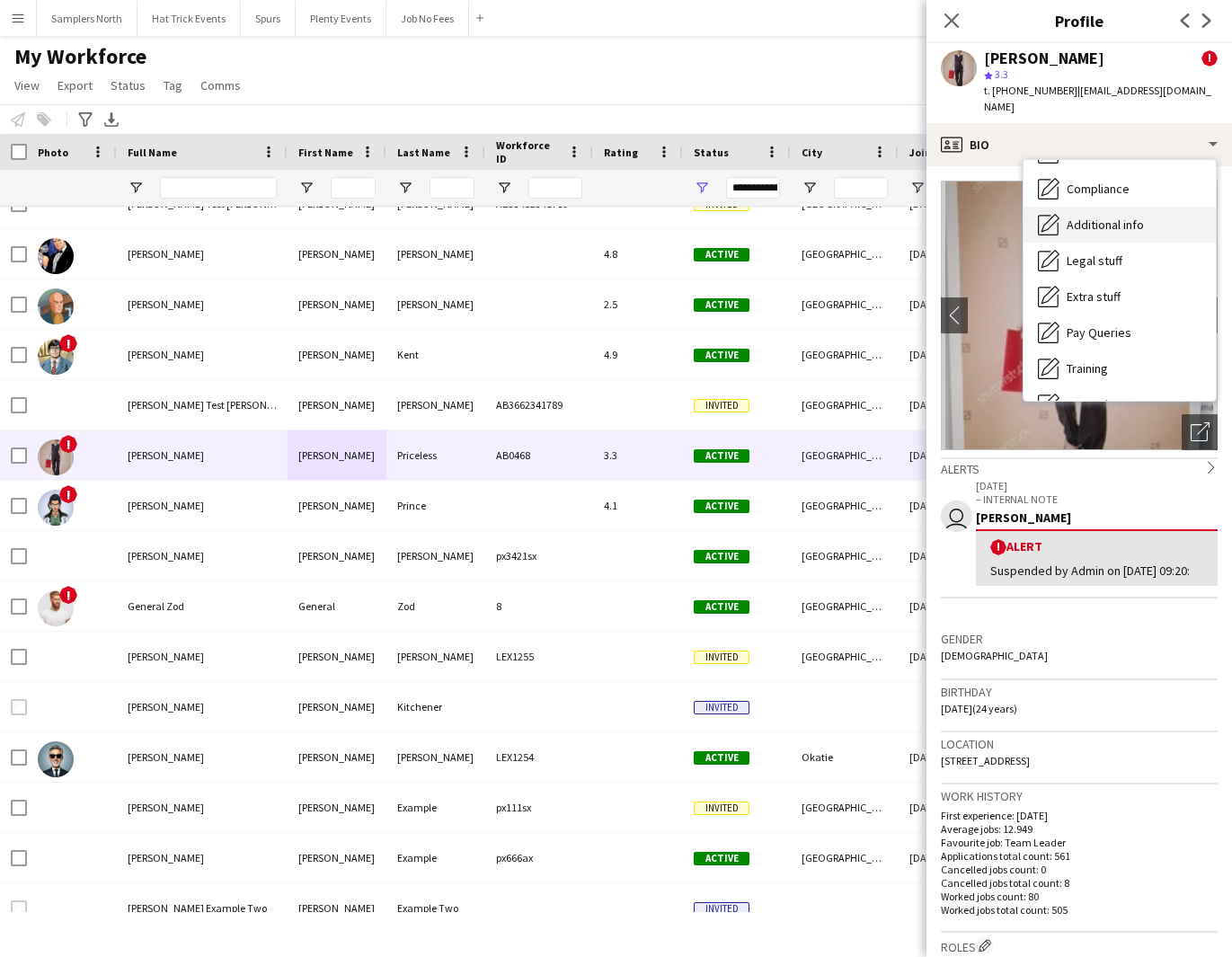
click at [1125, 216] on span "Additional info" at bounding box center [1105, 224] width 77 height 16
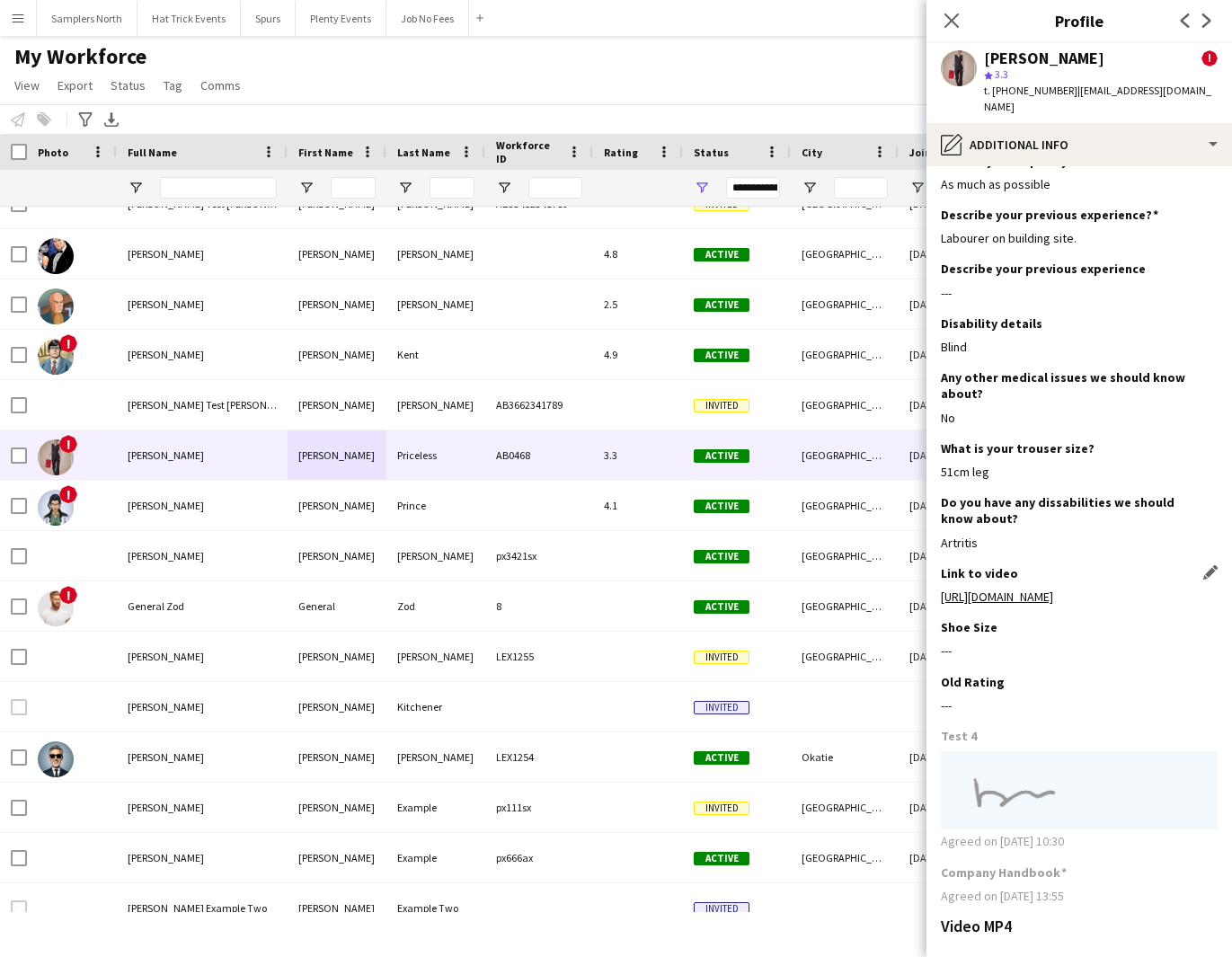
scroll to position [206, 0]
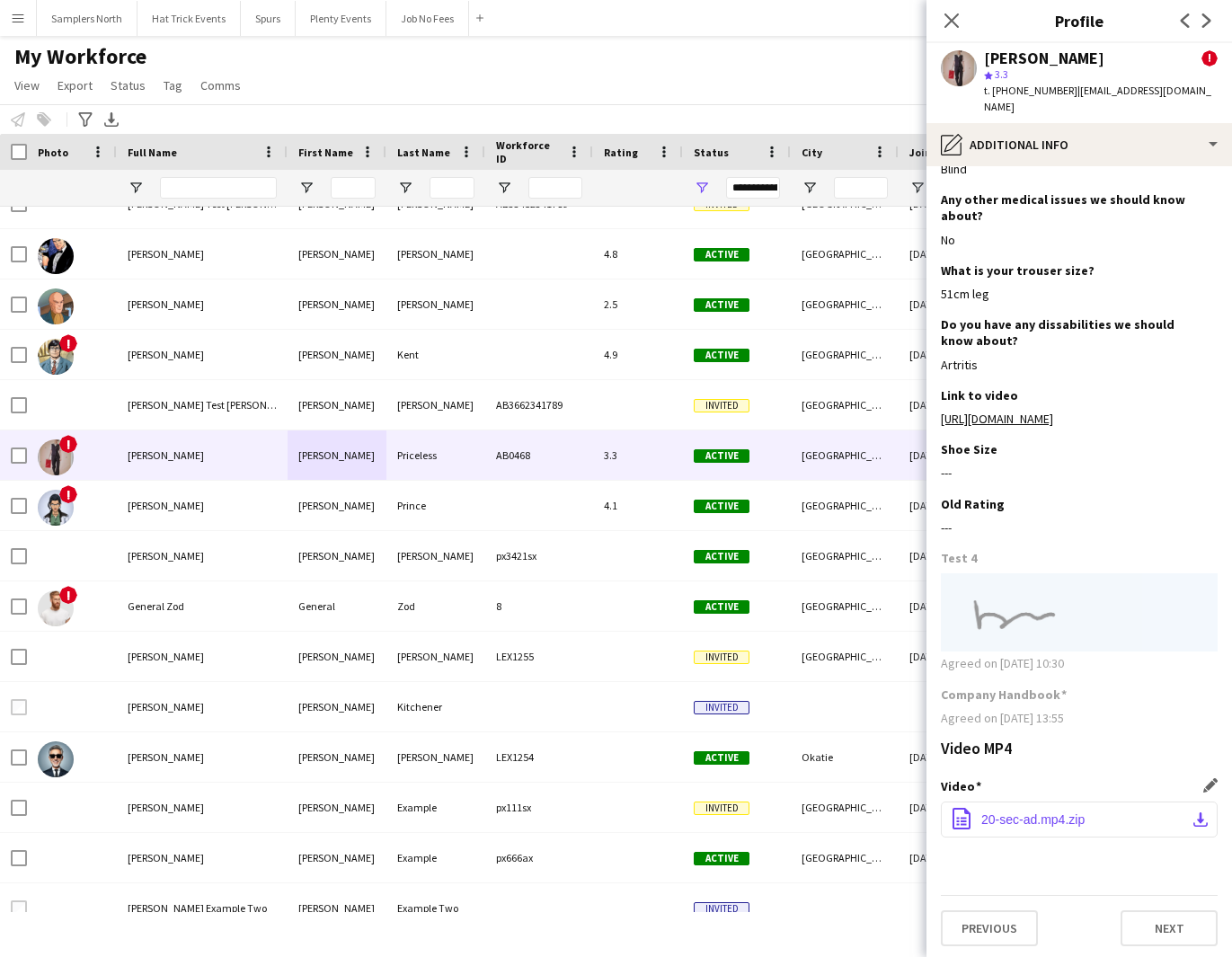
click at [1193, 817] on app-icon "download-bottom" at bounding box center [1200, 819] width 14 height 14
